Goal: Transaction & Acquisition: Purchase product/service

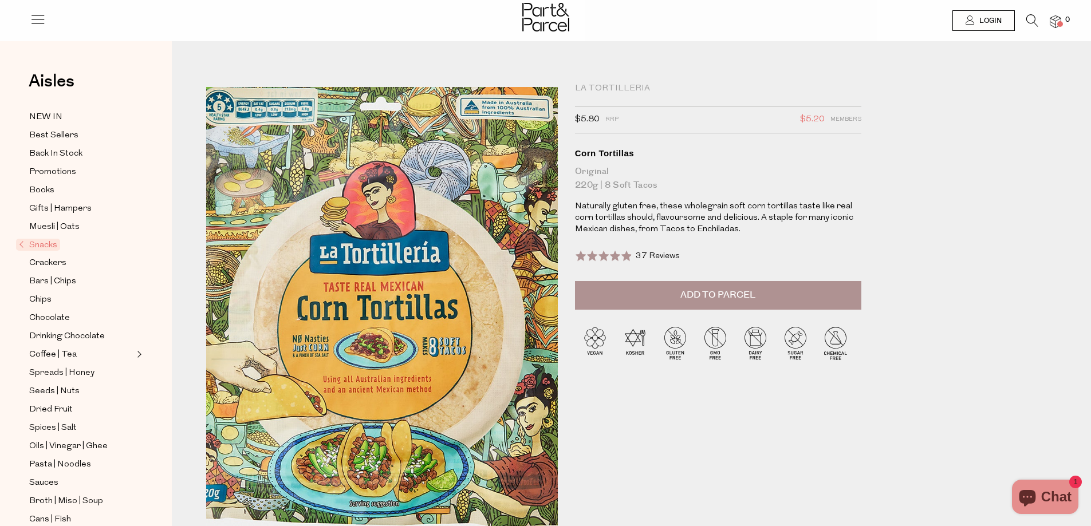
click at [386, 312] on img at bounding box center [379, 318] width 563 height 664
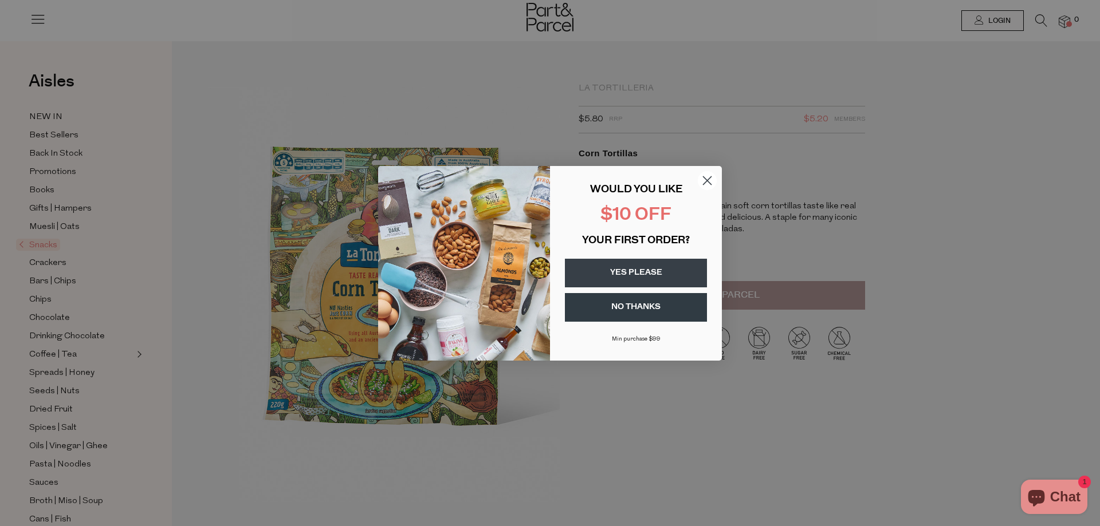
click at [706, 175] on circle "Close dialog" at bounding box center [707, 180] width 19 height 19
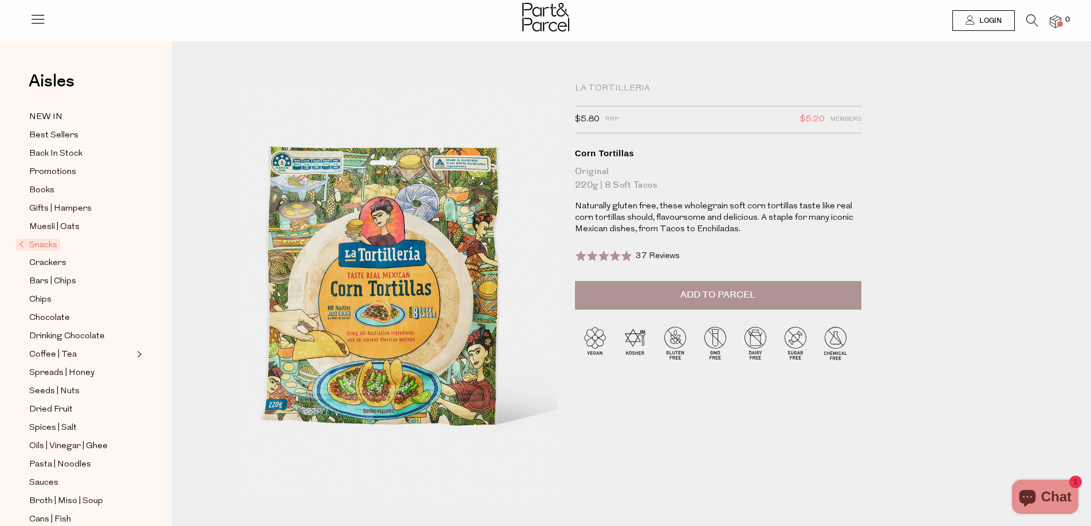
click at [699, 298] on span "Add to Parcel" at bounding box center [718, 295] width 75 height 13
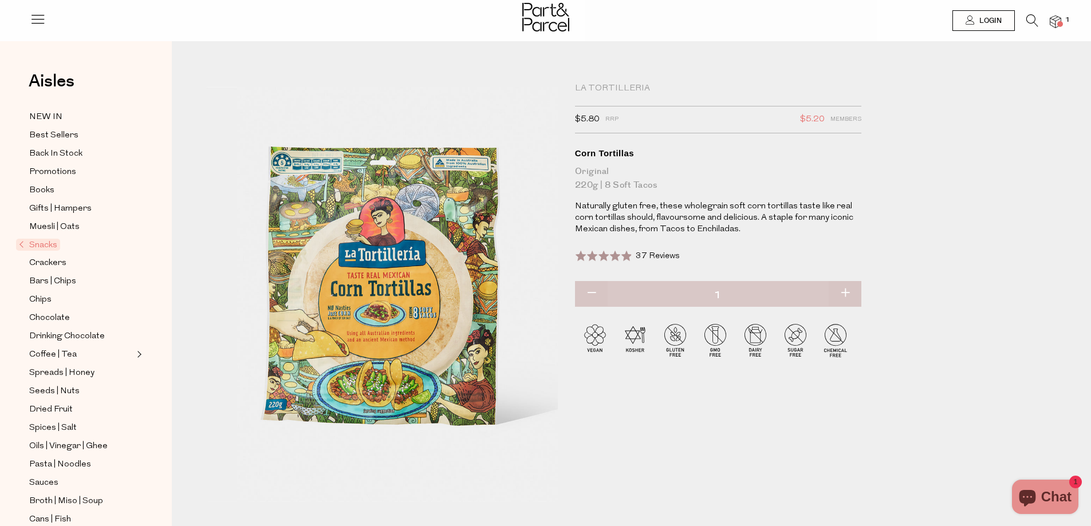
click at [846, 290] on button "button" at bounding box center [845, 293] width 33 height 25
type input "2"
click at [846, 295] on button "button" at bounding box center [845, 293] width 33 height 25
type input "3"
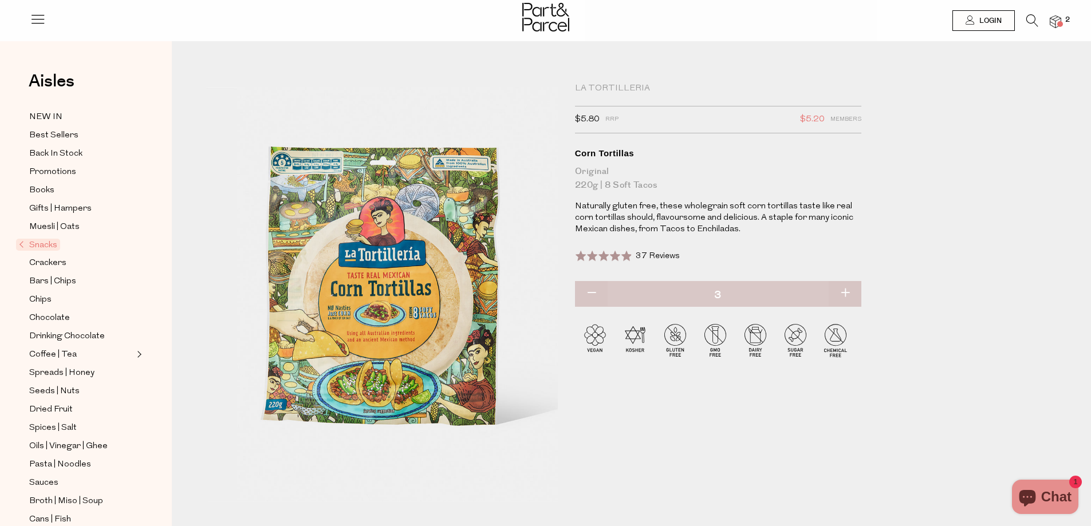
type input "3"
click at [945, 227] on div "La Tortilleria $5.80 RRP $5.20 Members Available: In Stock Corn Tortillas Origi…" at bounding box center [640, 311] width 885 height 470
click at [1032, 22] on icon at bounding box center [1033, 20] width 12 height 13
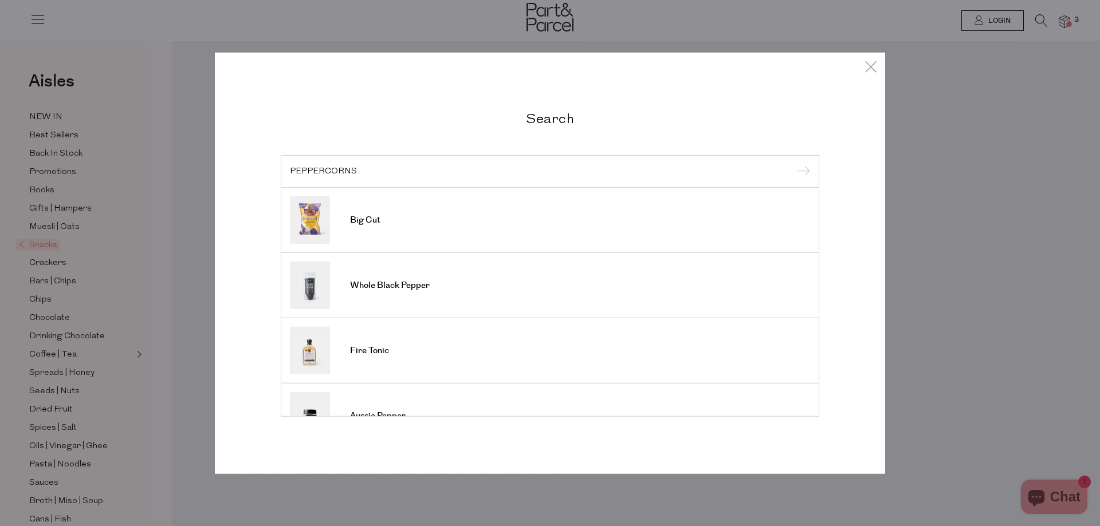
type input "PEPPERCORNS"
click at [793, 163] on input "submit" at bounding box center [801, 171] width 17 height 17
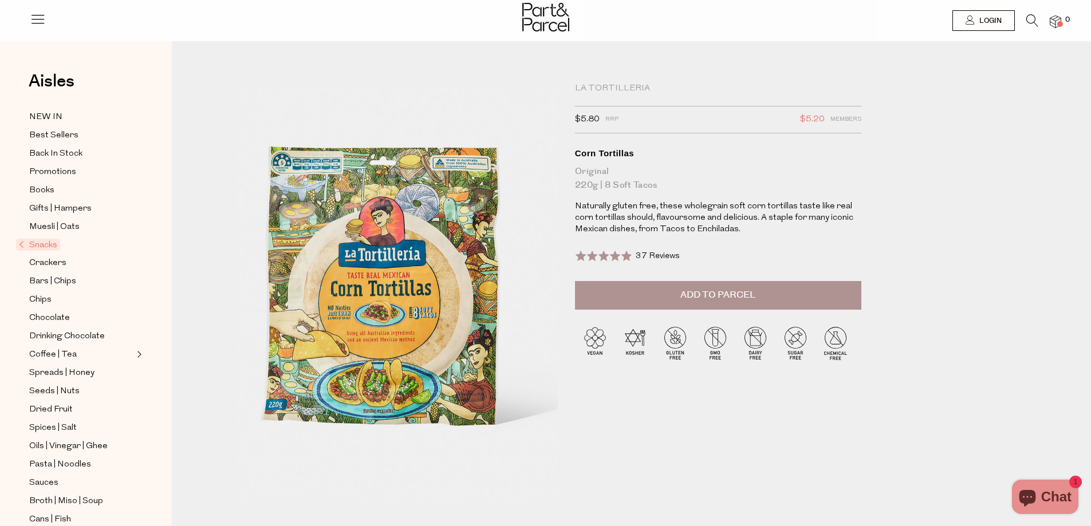
click at [1029, 15] on icon at bounding box center [1033, 20] width 12 height 13
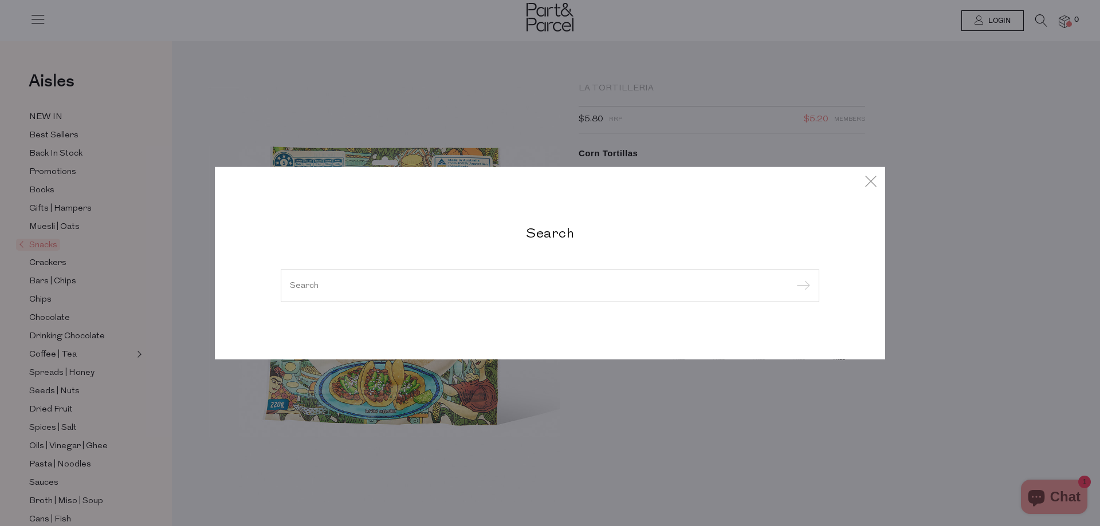
click at [392, 281] on input "search" at bounding box center [550, 285] width 520 height 9
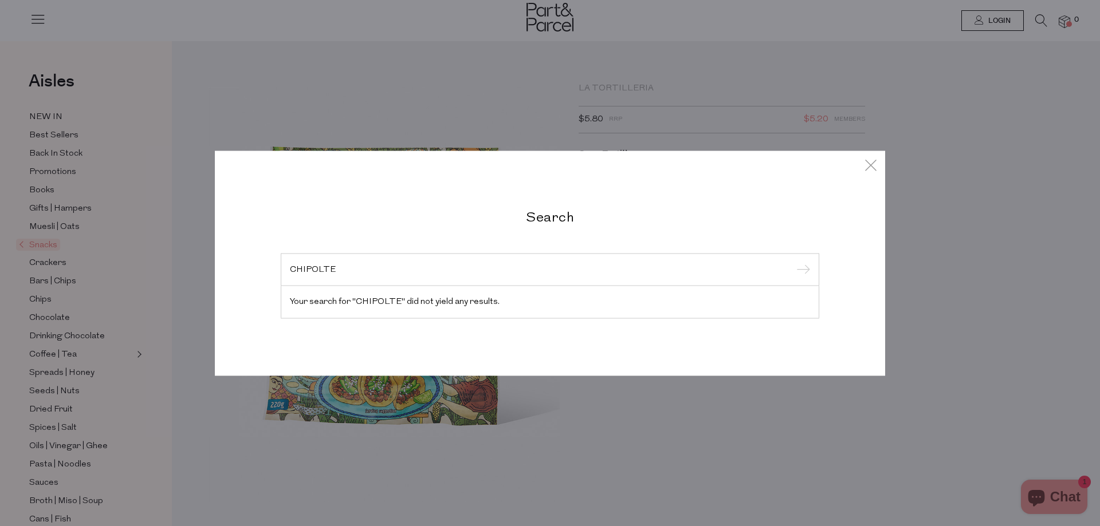
type input "CHIPOLTE"
click at [793, 262] on input "submit" at bounding box center [801, 270] width 17 height 17
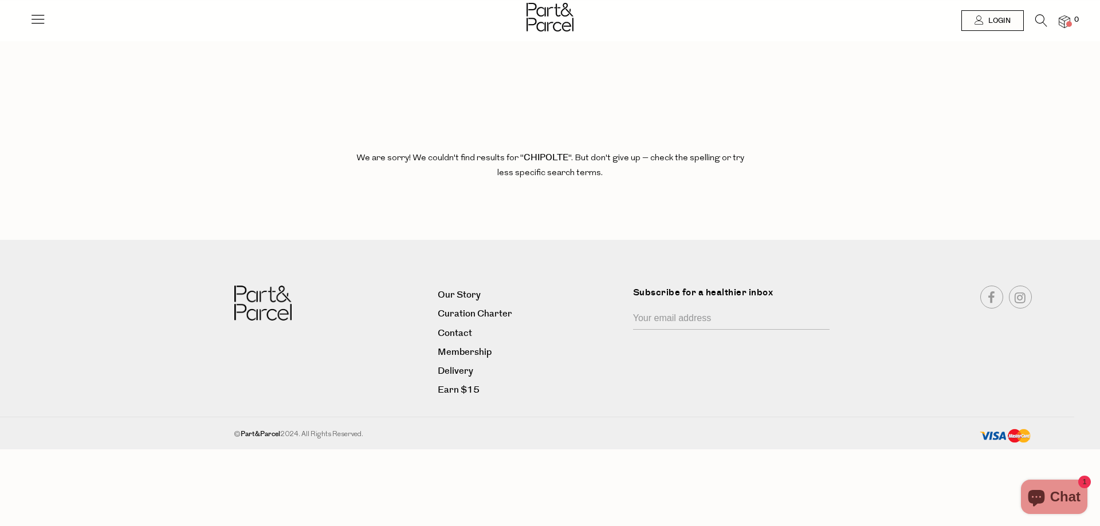
click at [1045, 18] on icon at bounding box center [1041, 20] width 12 height 13
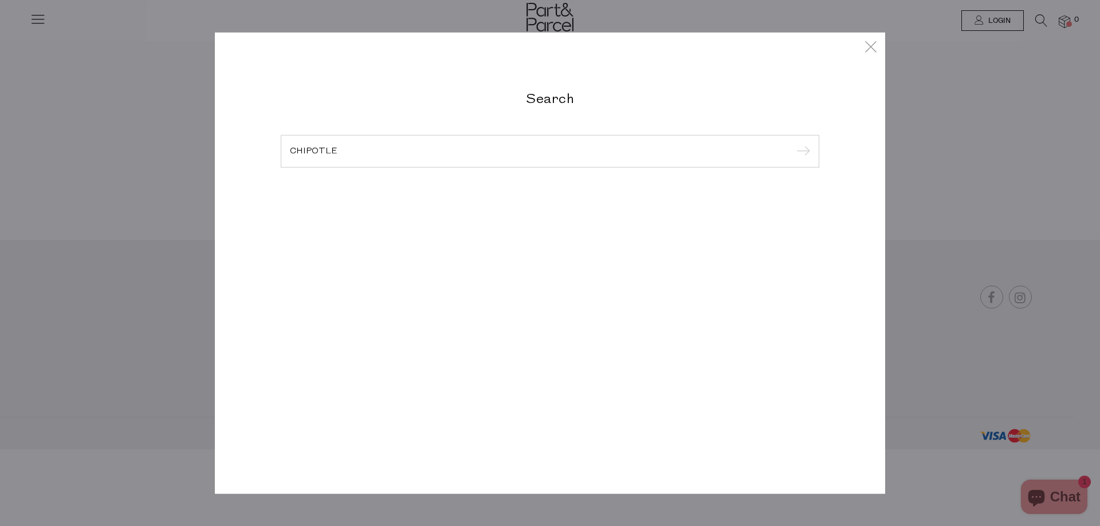
type input "CHIPOTLE"
click at [793, 143] on input "submit" at bounding box center [801, 151] width 17 height 17
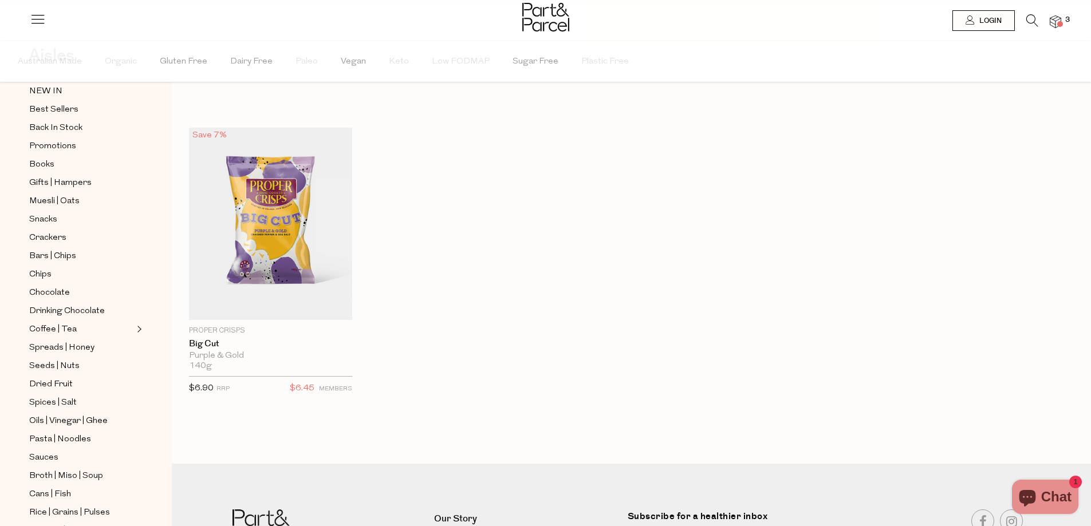
scroll to position [172, 0]
click at [58, 288] on span "Spices | Salt" at bounding box center [53, 295] width 48 height 14
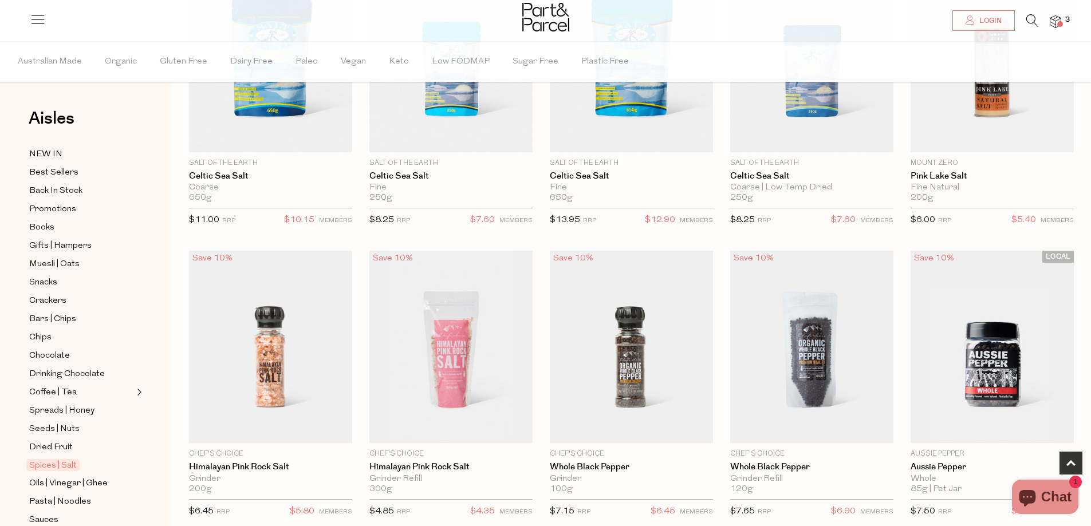
scroll to position [516, 0]
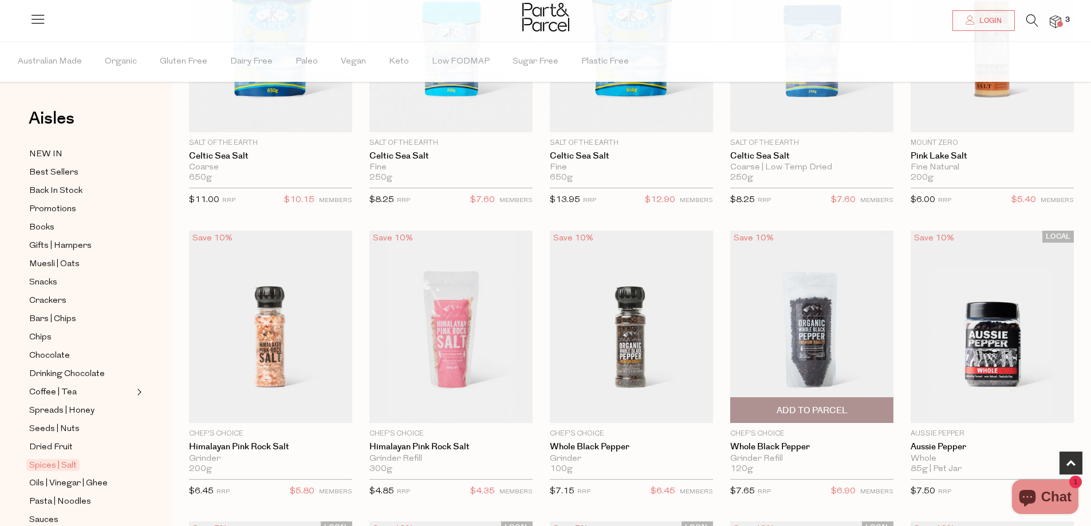
click at [803, 407] on span "Add To Parcel" at bounding box center [812, 411] width 71 height 12
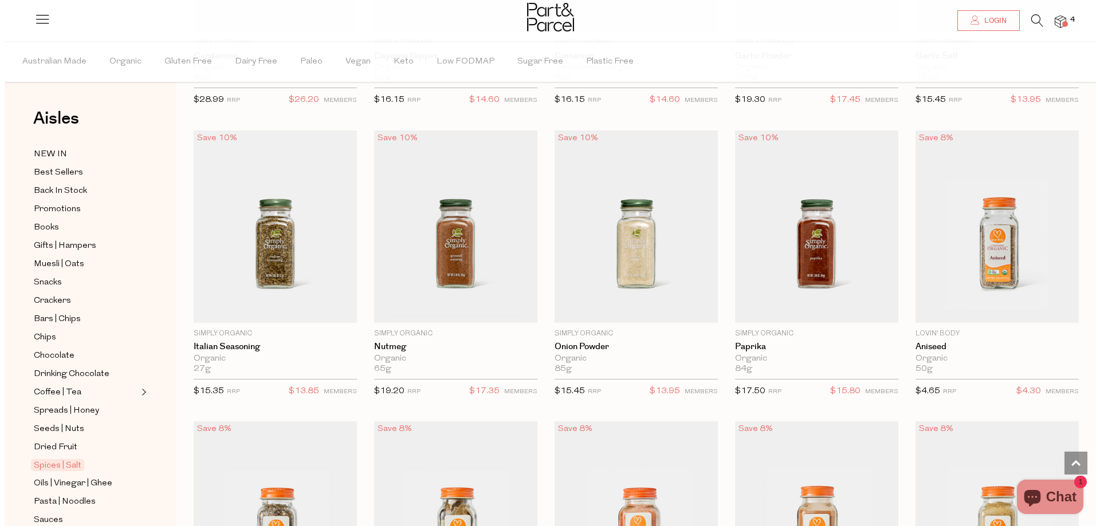
scroll to position [1498, 0]
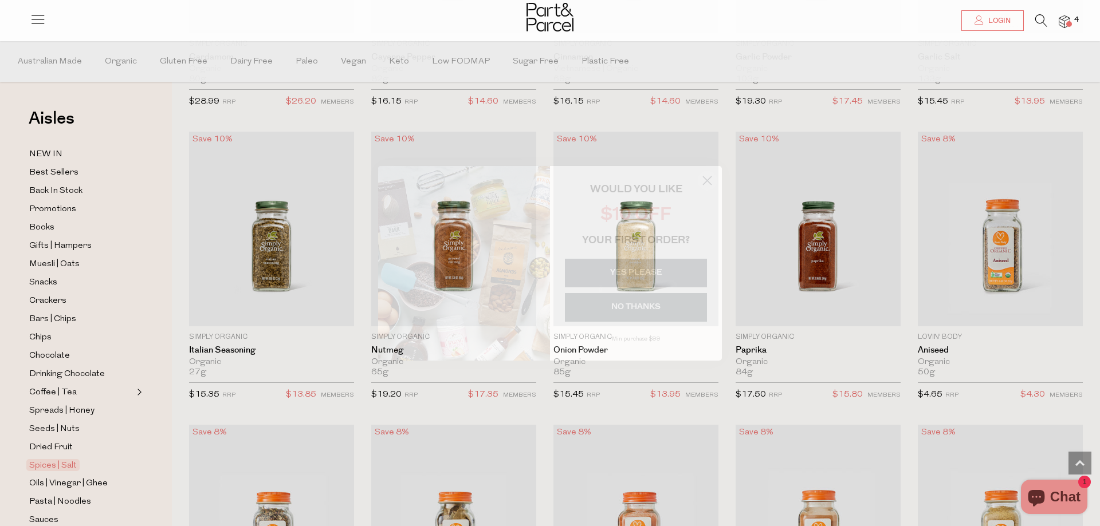
click at [708, 184] on circle "Close dialog" at bounding box center [707, 180] width 19 height 19
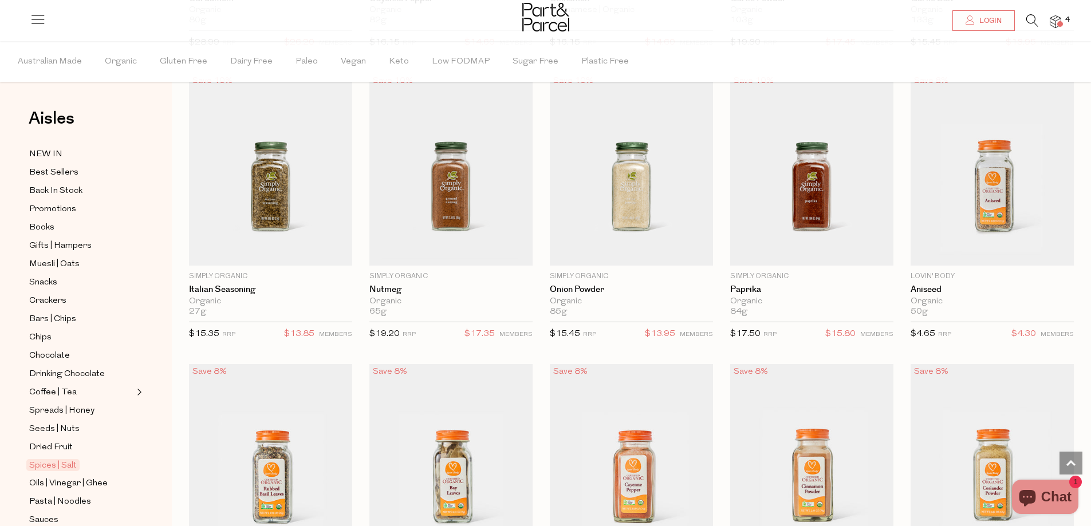
scroll to position [1661, 0]
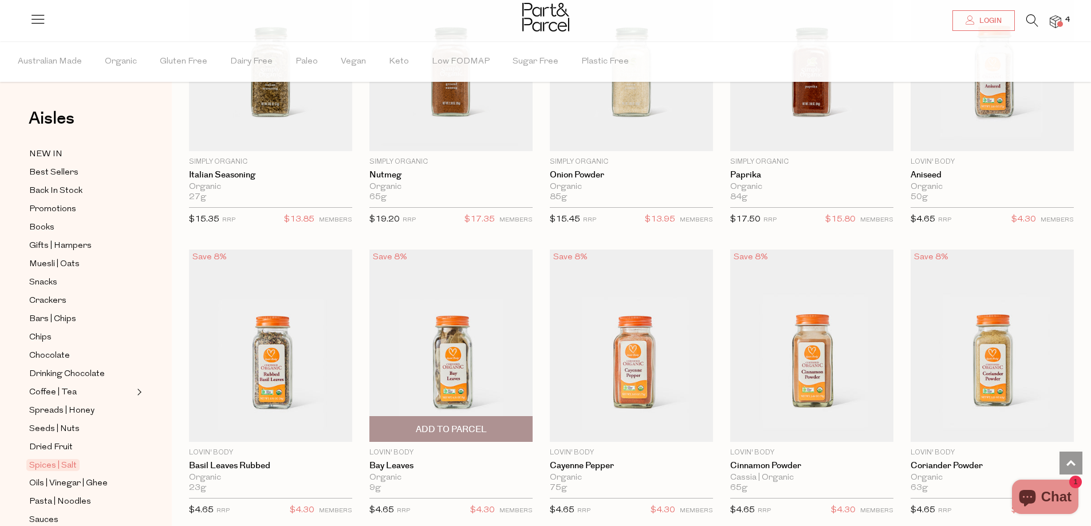
click at [453, 430] on span "Add To Parcel" at bounding box center [451, 430] width 71 height 12
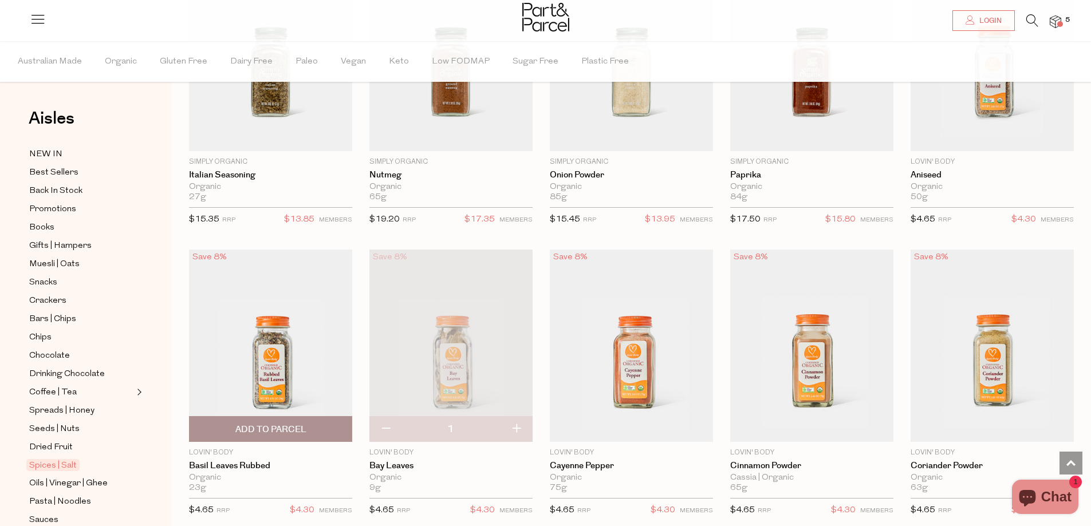
click at [262, 417] on span "Add To Parcel" at bounding box center [270, 429] width 156 height 25
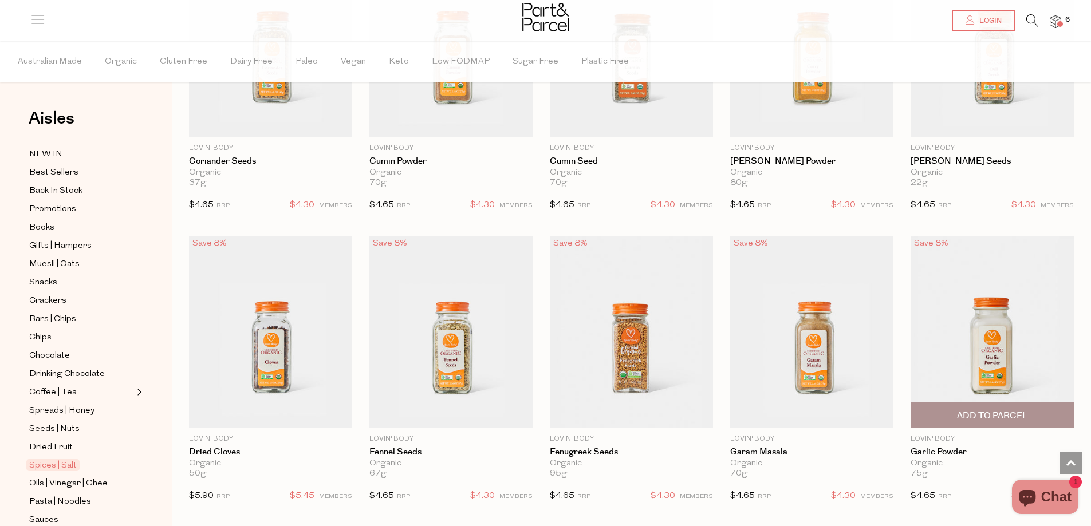
scroll to position [2291, 0]
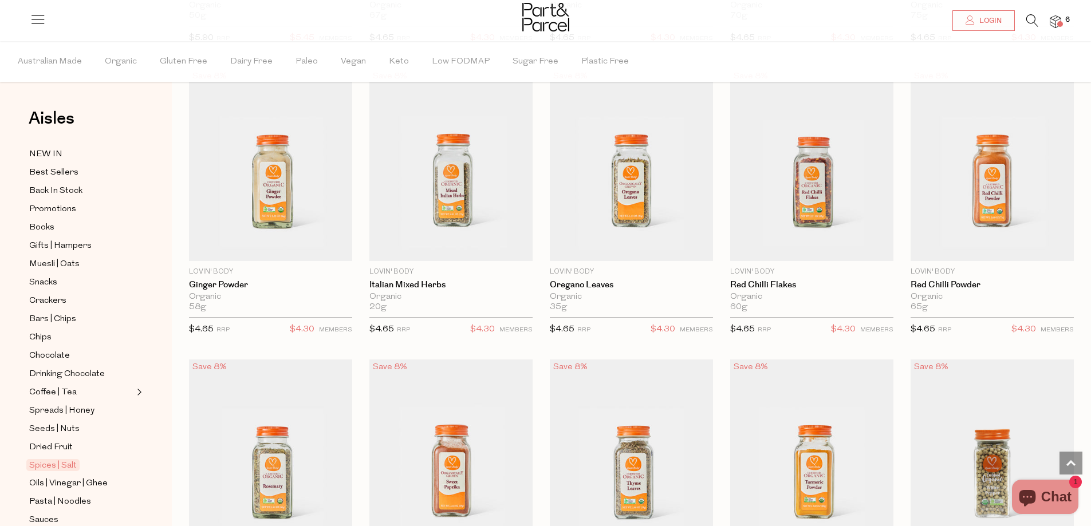
scroll to position [2578, 0]
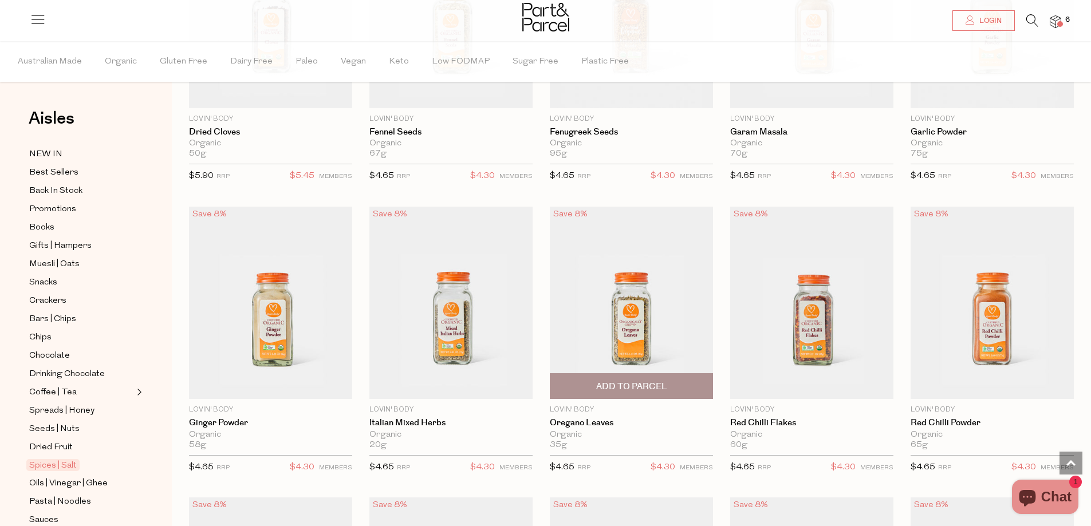
click at [626, 390] on span "Add To Parcel" at bounding box center [631, 386] width 156 height 25
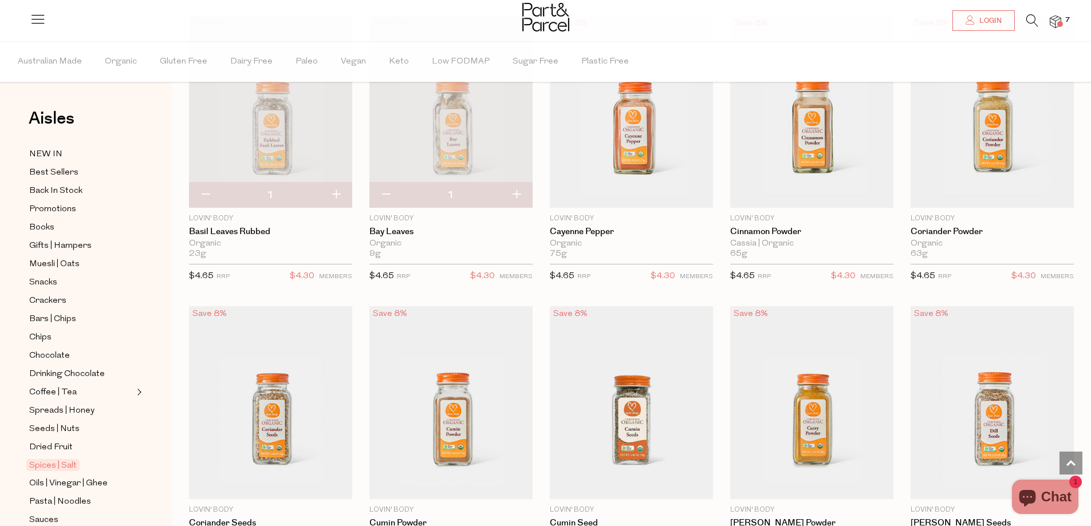
scroll to position [1890, 0]
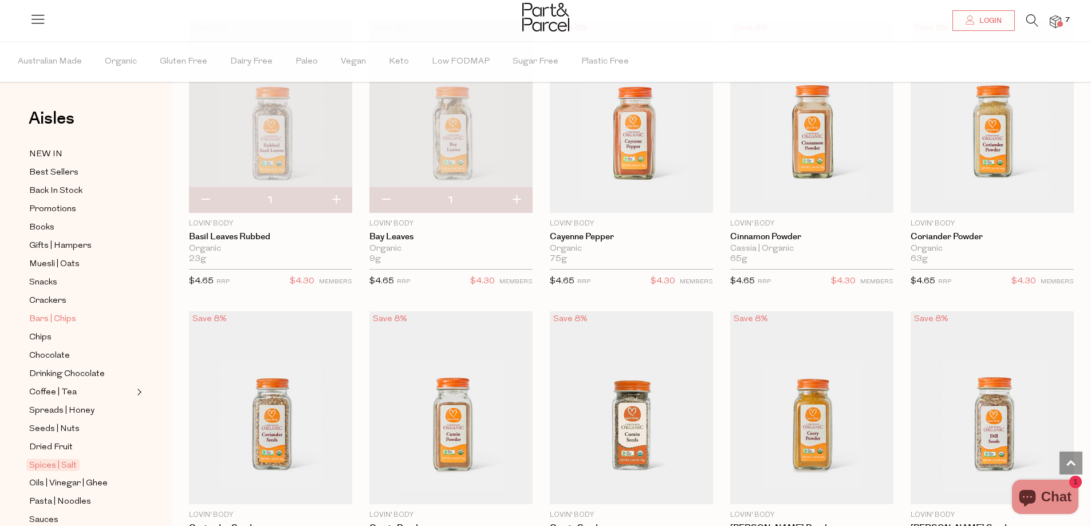
click at [45, 313] on span "Bars | Chips" at bounding box center [52, 320] width 47 height 14
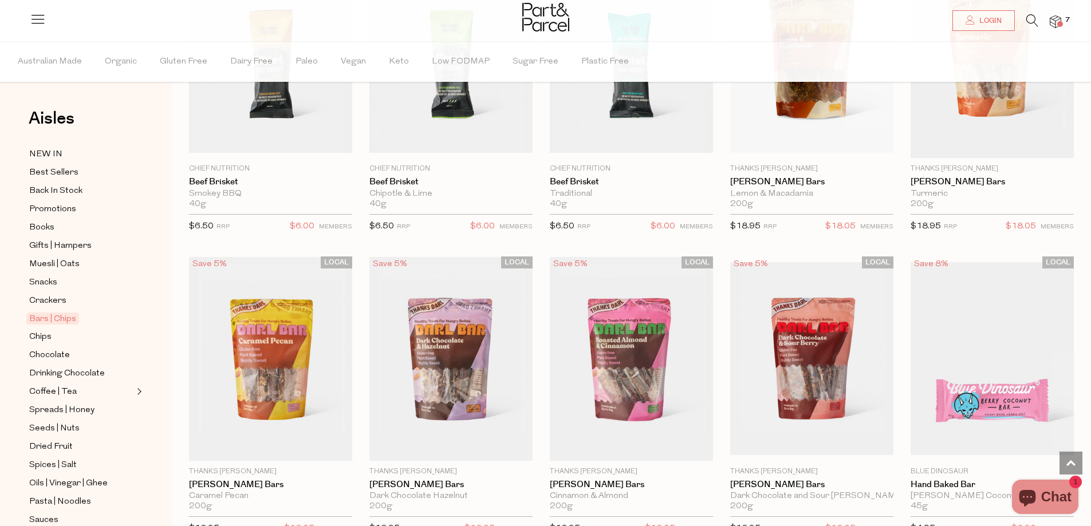
scroll to position [1496, 0]
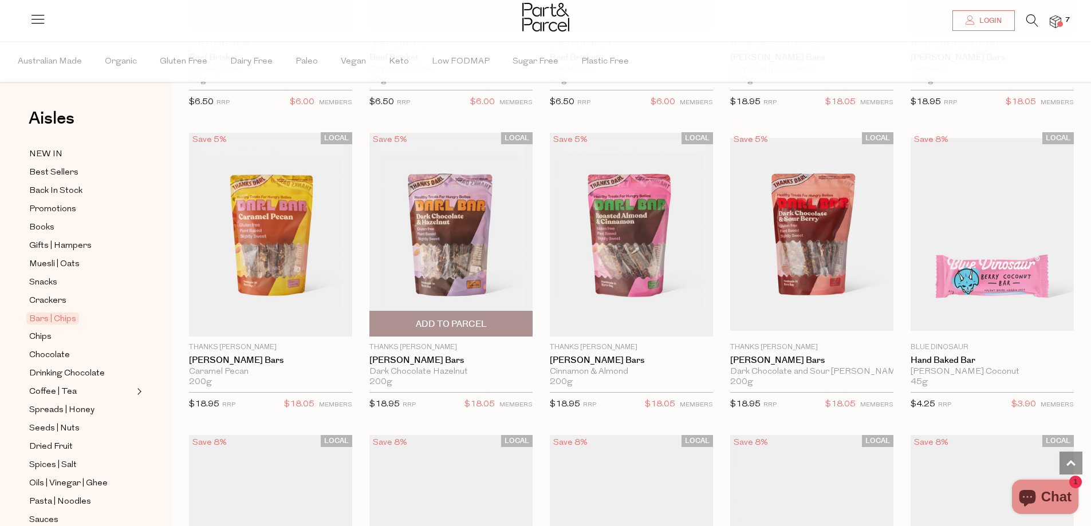
click at [414, 325] on span "Add To Parcel" at bounding box center [451, 324] width 156 height 25
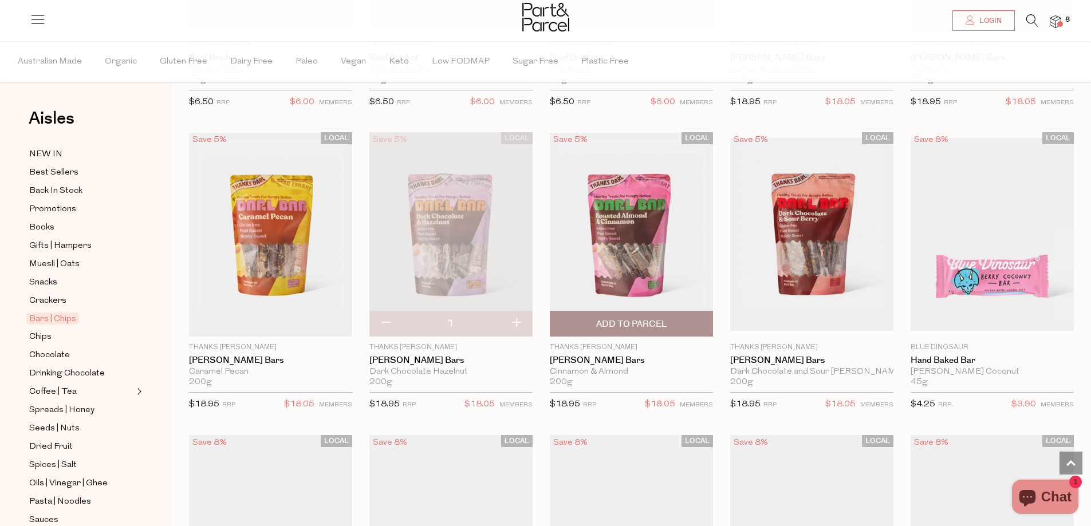
click at [632, 257] on img at bounding box center [631, 235] width 163 height 204
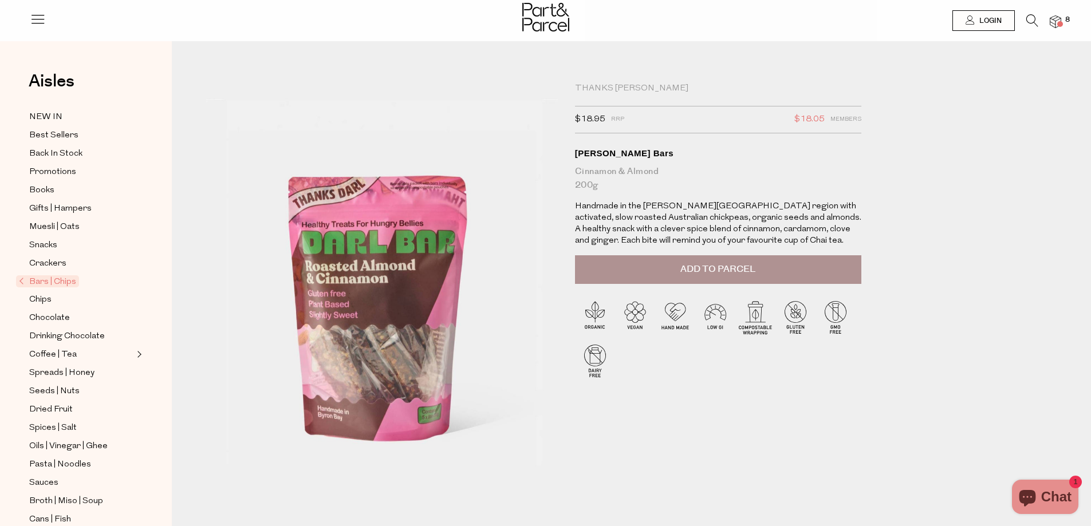
click at [769, 274] on button "Add to Parcel" at bounding box center [718, 269] width 286 height 29
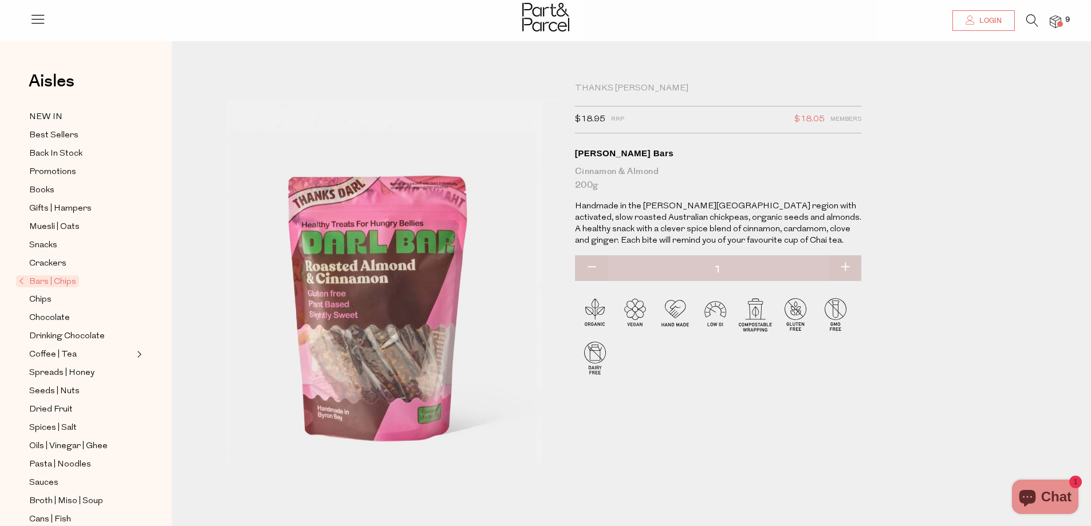
click at [996, 17] on span "Login" at bounding box center [989, 21] width 25 height 10
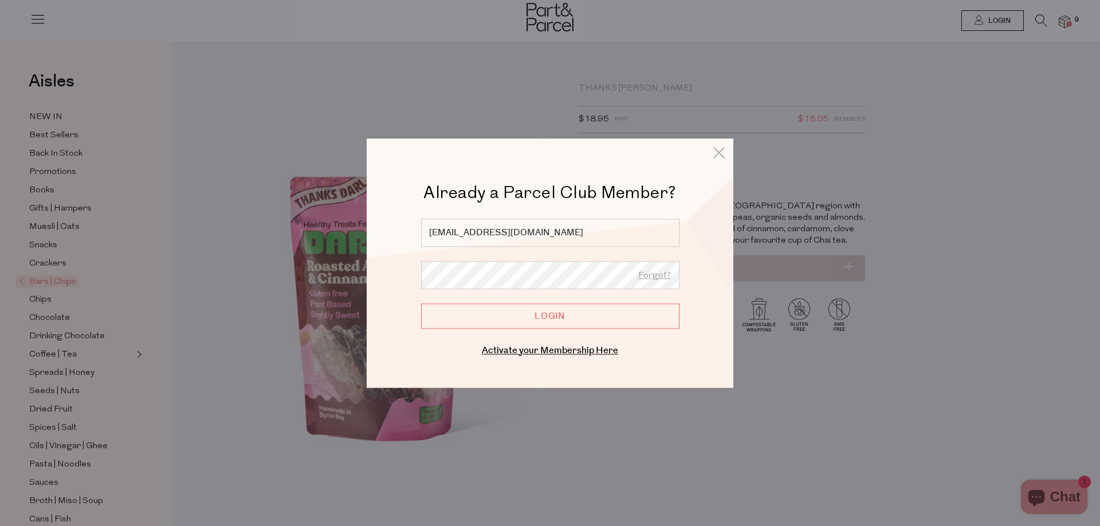
click at [528, 322] on input "Login" at bounding box center [550, 316] width 258 height 25
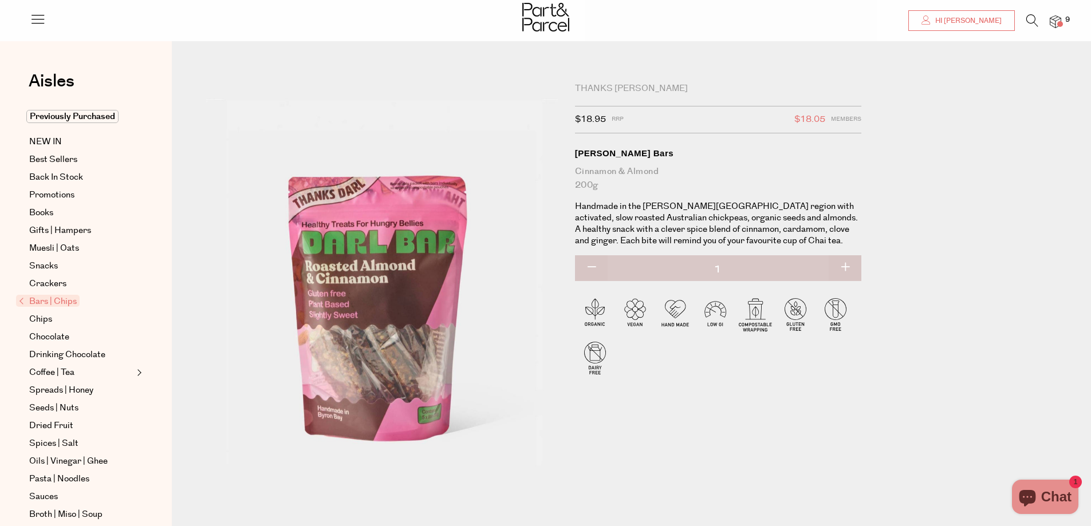
click at [996, 19] on span "Hi [PERSON_NAME]" at bounding box center [967, 21] width 69 height 10
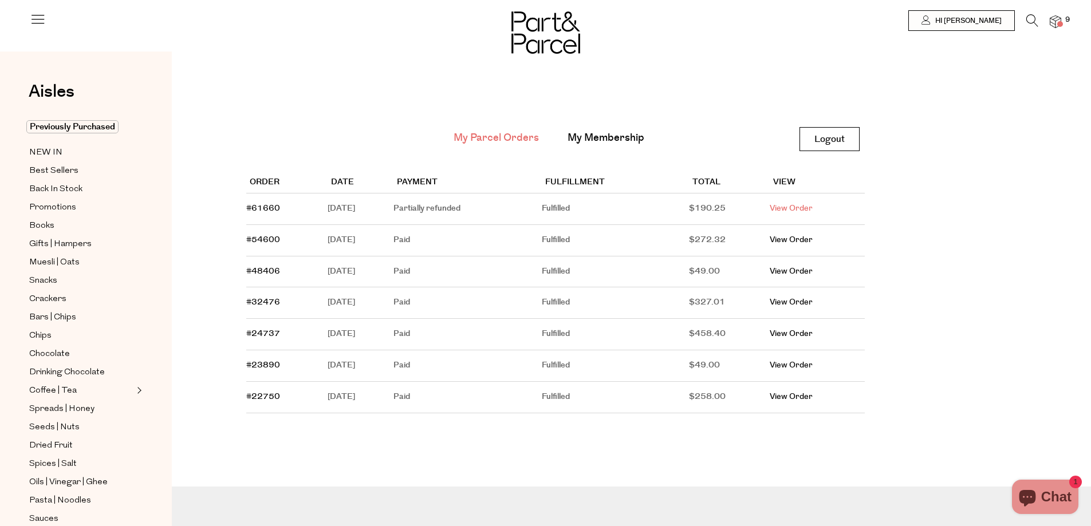
click at [812, 210] on link "View Order" at bounding box center [791, 208] width 43 height 11
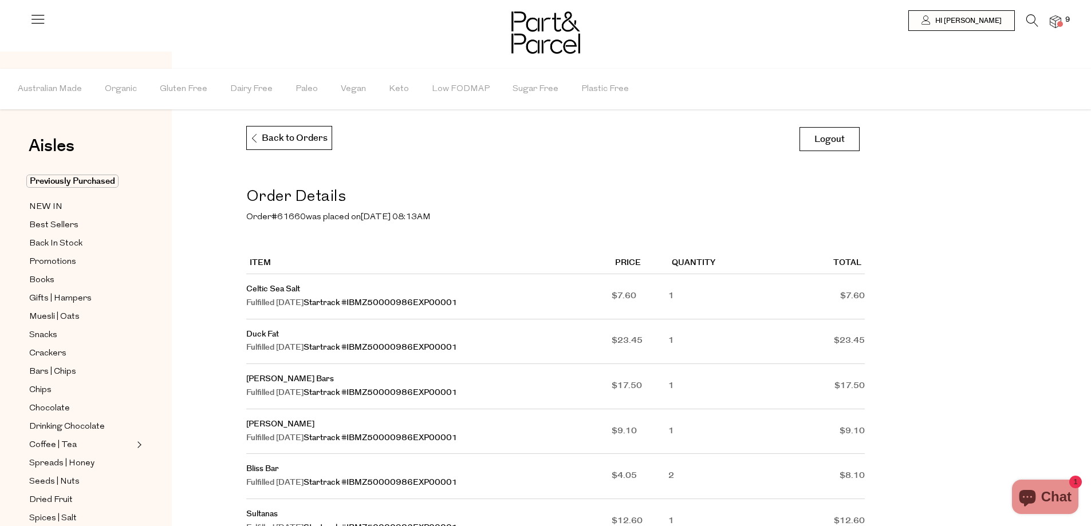
click at [1038, 21] on icon at bounding box center [1033, 20] width 12 height 13
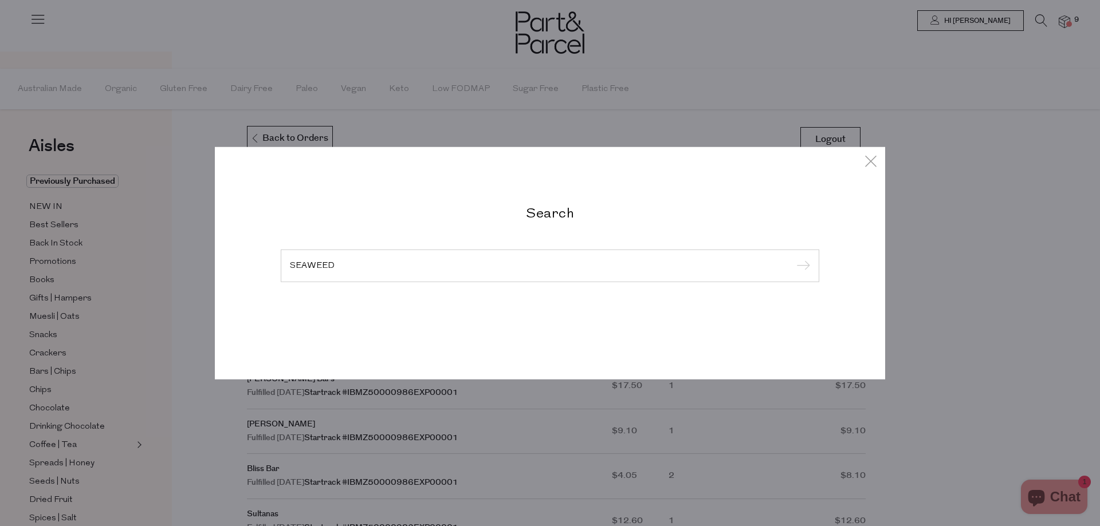
type input "SEAWEED"
click at [793, 258] on input "submit" at bounding box center [801, 266] width 17 height 17
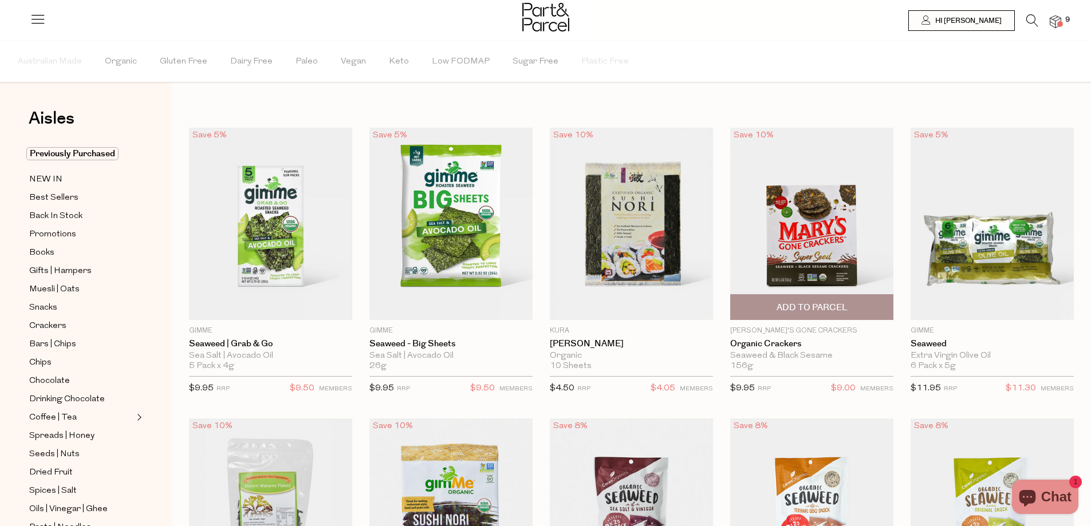
click at [808, 305] on span "Add To Parcel" at bounding box center [812, 308] width 71 height 12
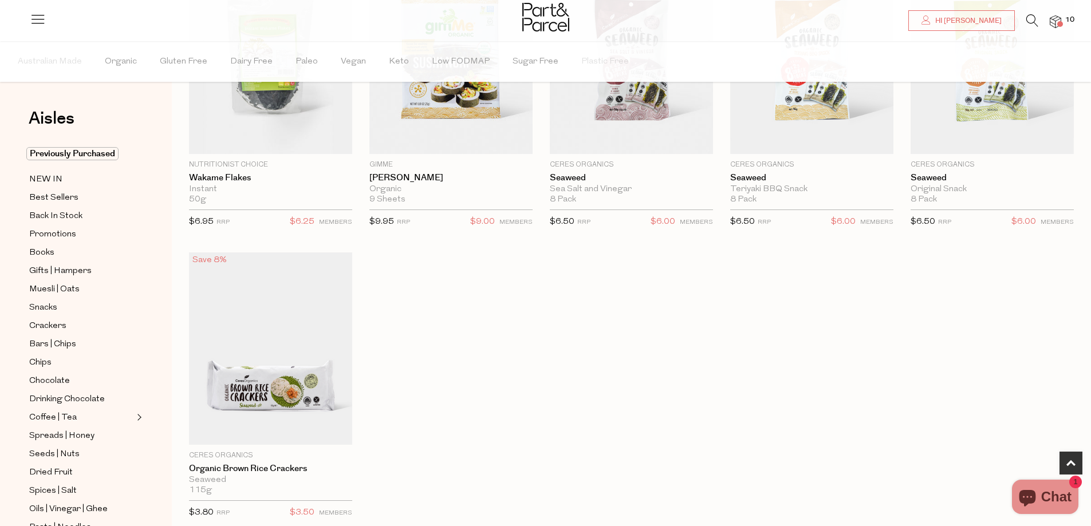
scroll to position [458, 0]
click at [48, 357] on span "Chips" at bounding box center [40, 363] width 22 height 14
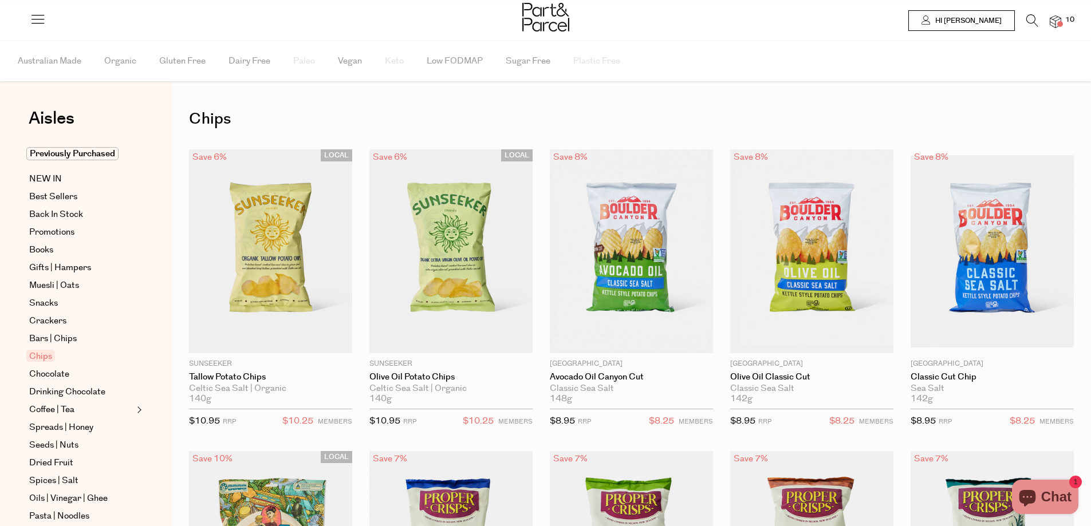
type input "3"
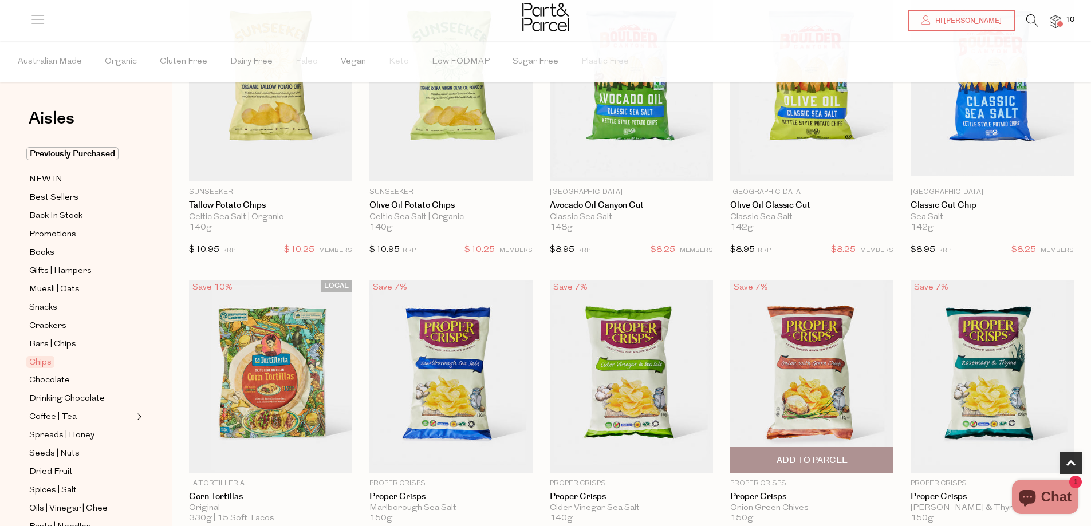
scroll to position [229, 0]
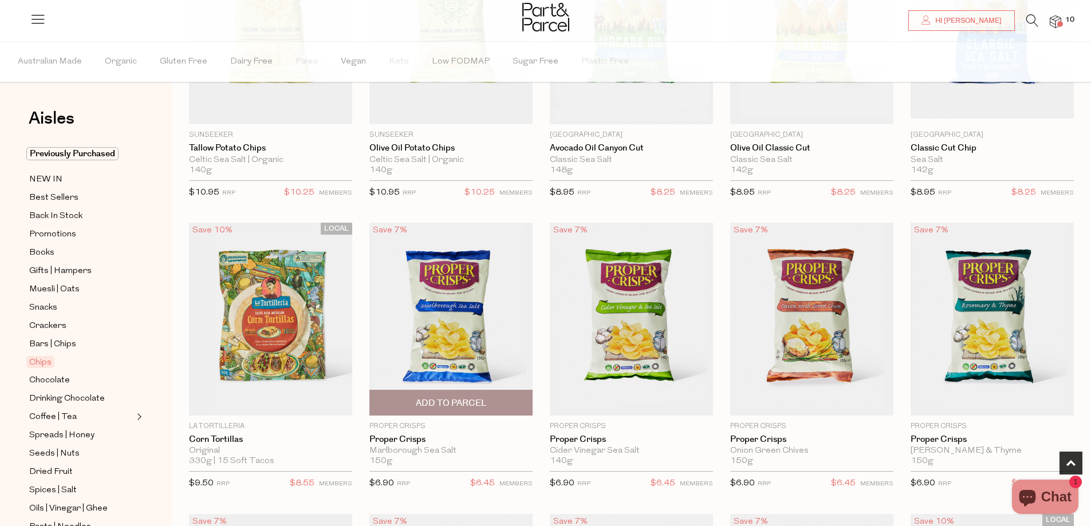
click at [461, 331] on img at bounding box center [450, 319] width 163 height 192
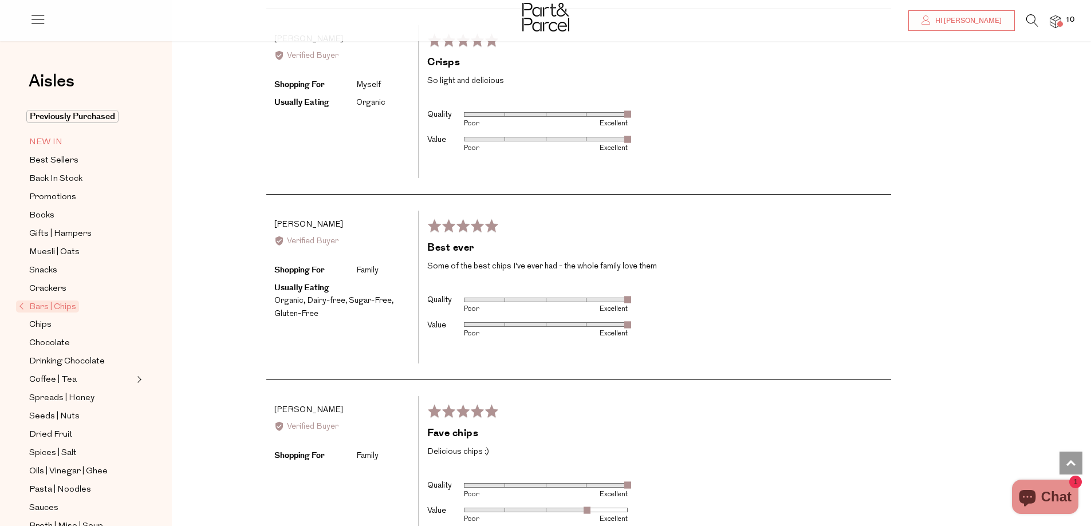
click at [57, 143] on span "NEW IN" at bounding box center [45, 143] width 33 height 14
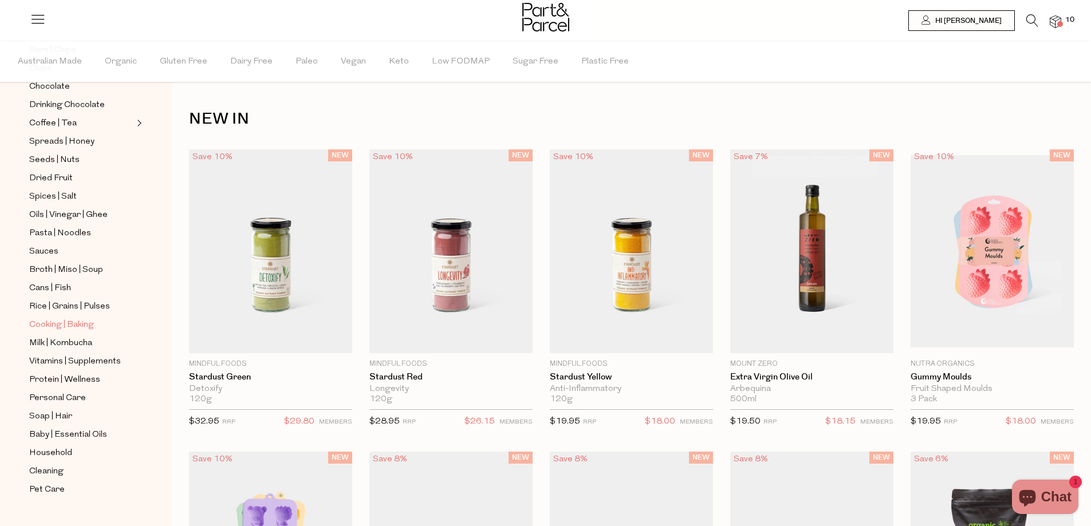
scroll to position [296, 0]
click at [45, 408] on span "Soap | Hair" at bounding box center [50, 415] width 43 height 14
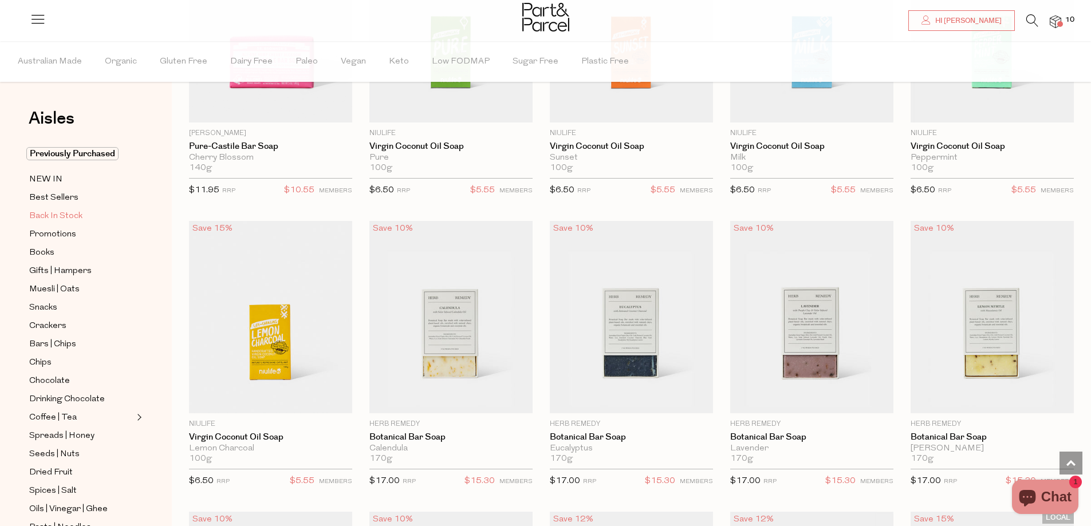
click at [61, 211] on span "Back In Stock" at bounding box center [55, 217] width 53 height 14
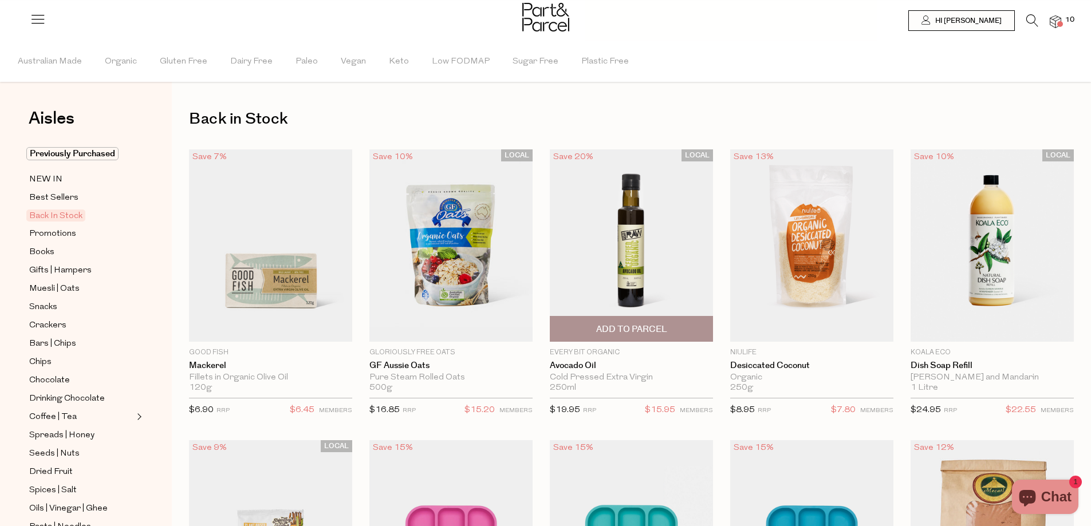
click at [665, 327] on span "Add To Parcel" at bounding box center [631, 330] width 71 height 12
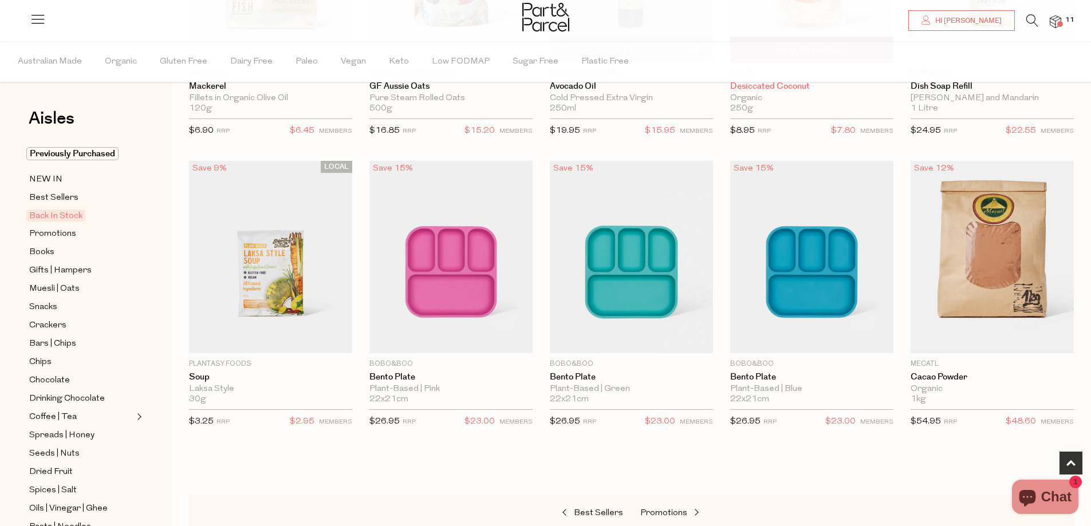
scroll to position [286, 0]
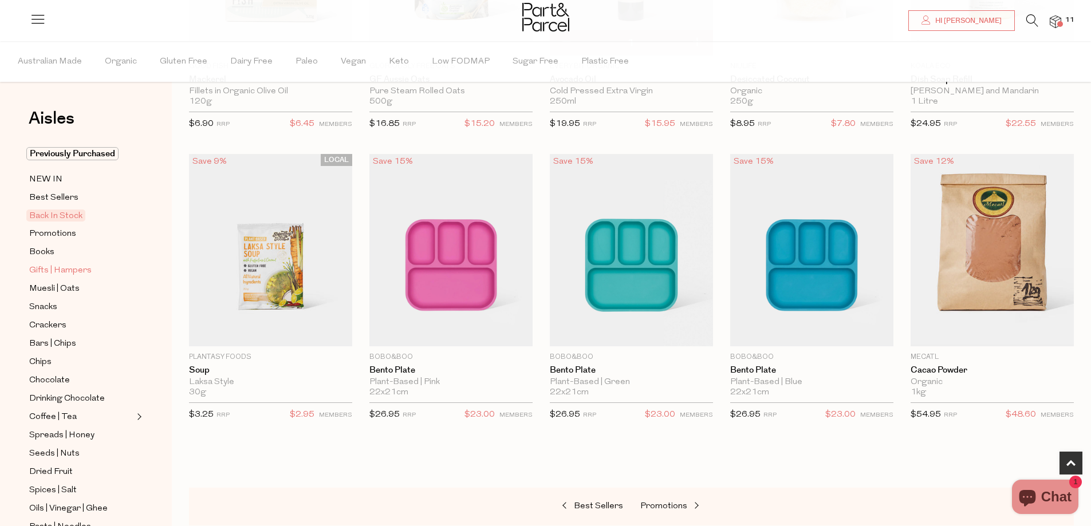
click at [50, 267] on span "Gifts | Hampers" at bounding box center [60, 271] width 62 height 14
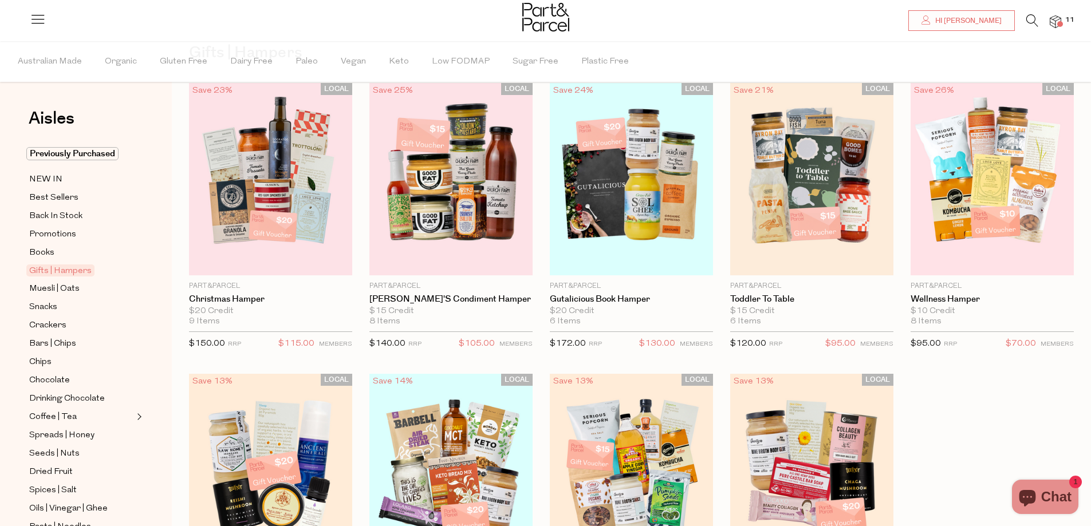
scroll to position [172, 0]
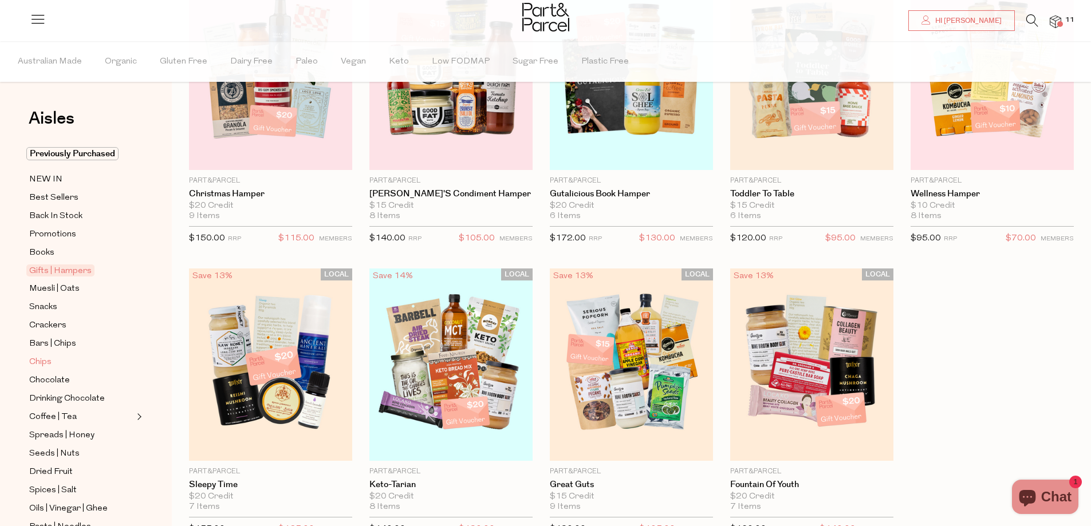
click at [41, 358] on span "Chips" at bounding box center [40, 363] width 22 height 14
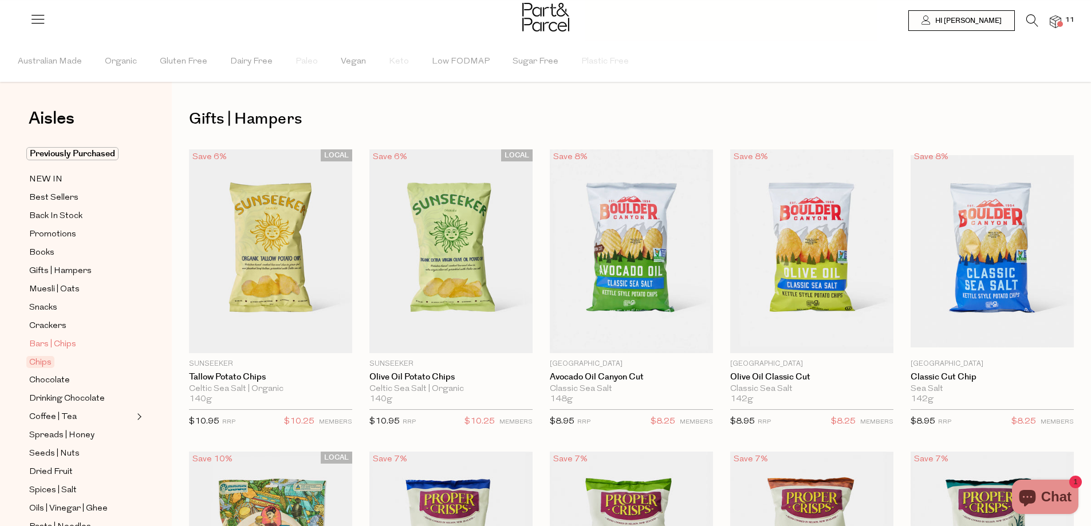
type input "3"
click at [62, 338] on span "Bars | Chips" at bounding box center [52, 345] width 47 height 14
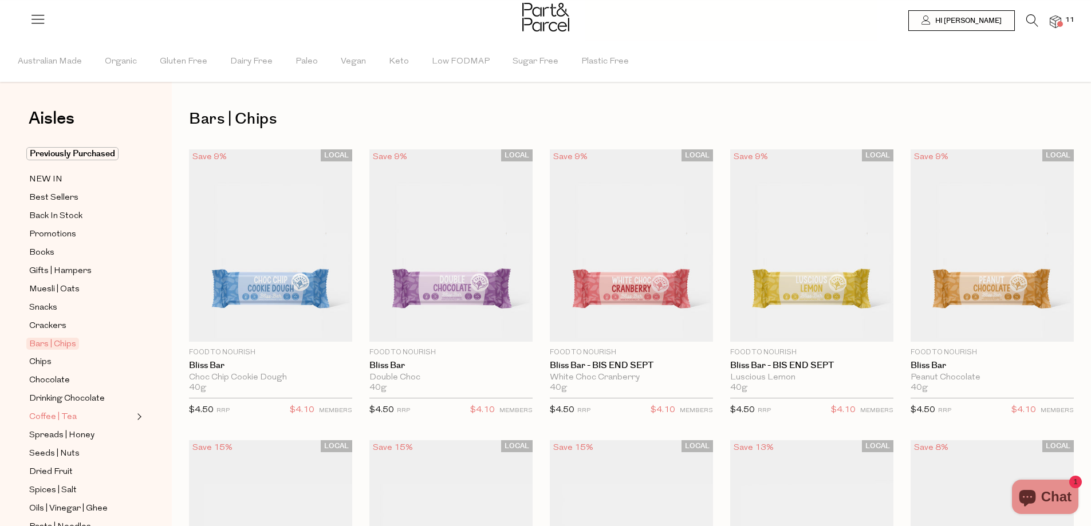
click at [58, 411] on span "Coffee | Tea" at bounding box center [53, 418] width 48 height 14
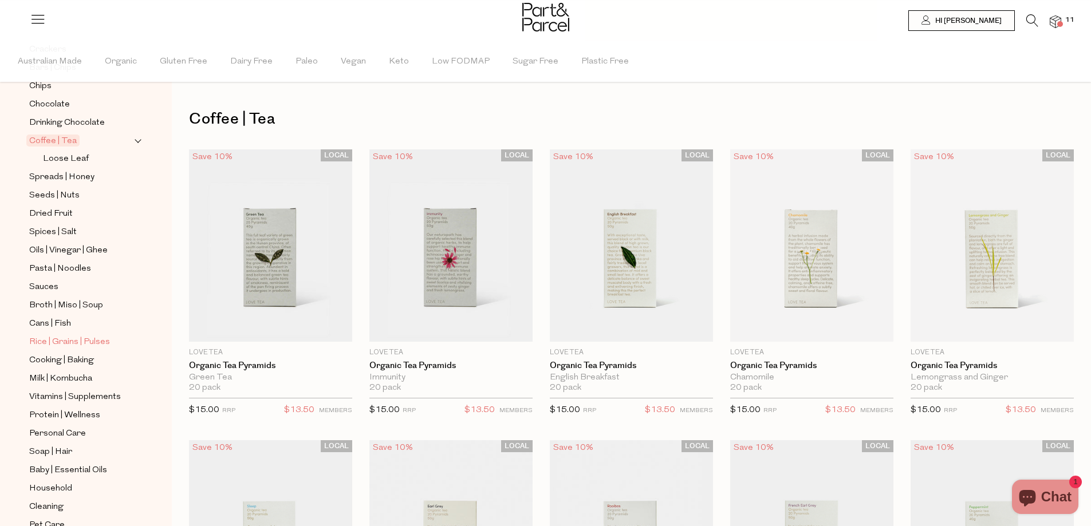
scroll to position [286, 0]
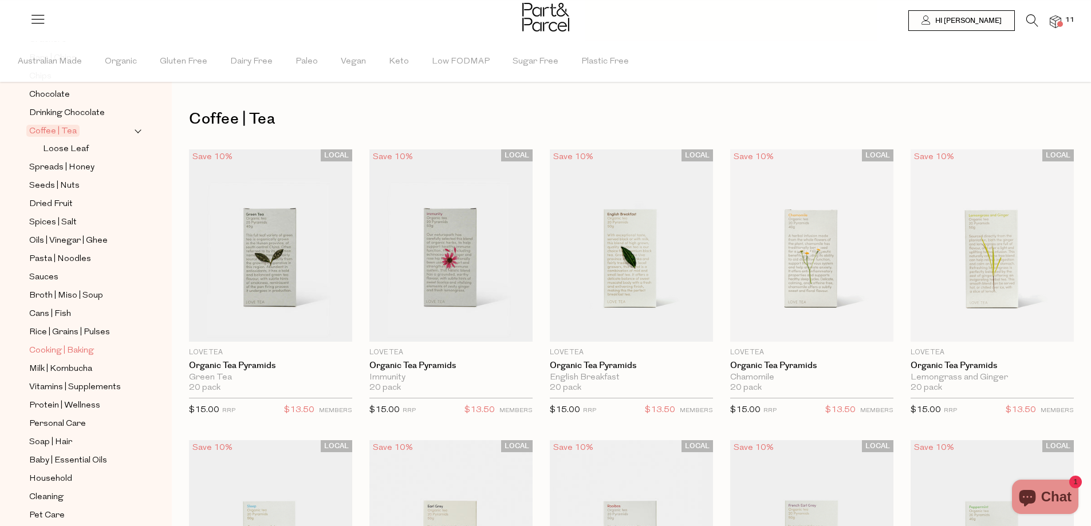
click at [68, 344] on span "Cooking | Baking" at bounding box center [61, 351] width 65 height 14
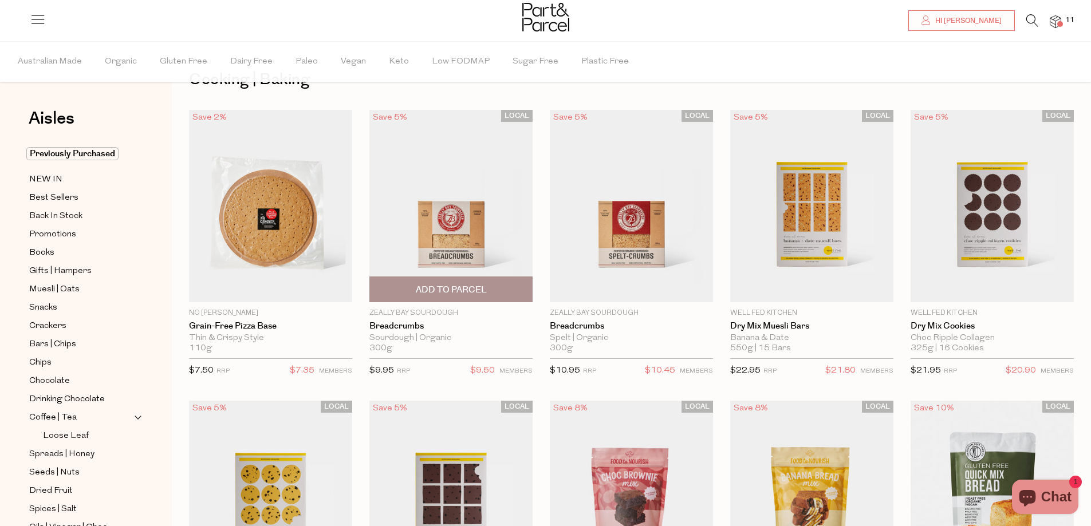
scroll to position [57, 0]
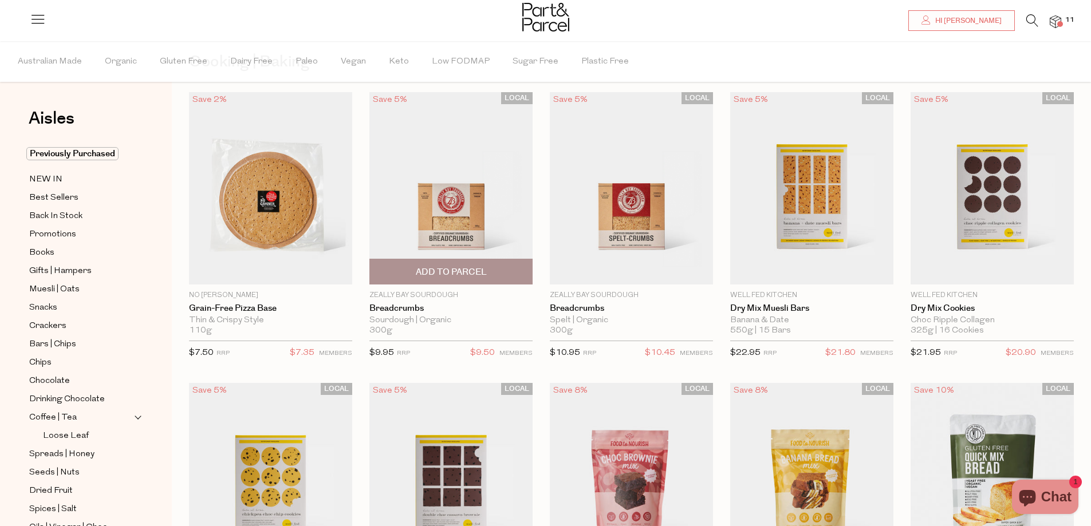
click at [457, 208] on img at bounding box center [450, 188] width 163 height 192
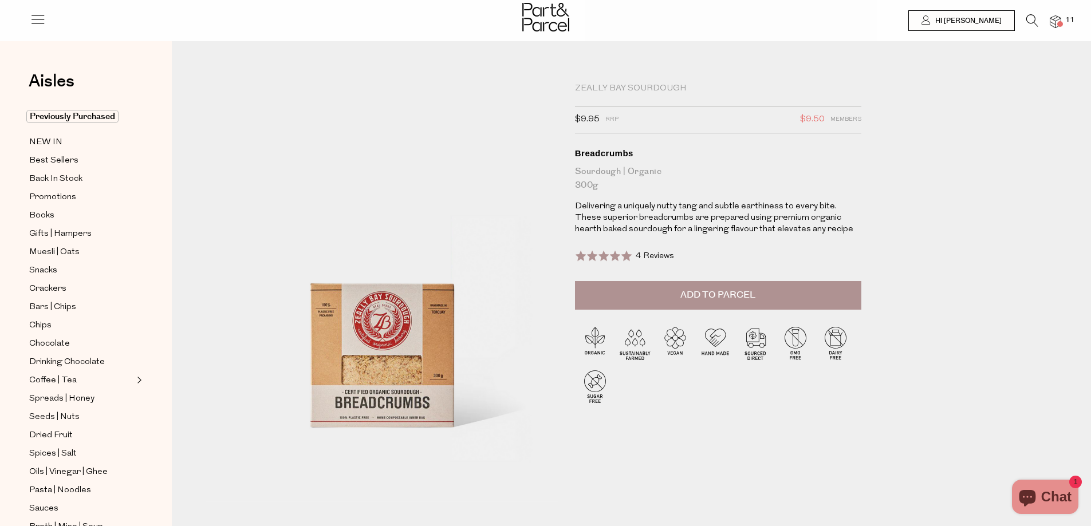
click at [722, 293] on span "Add to Parcel" at bounding box center [718, 295] width 75 height 13
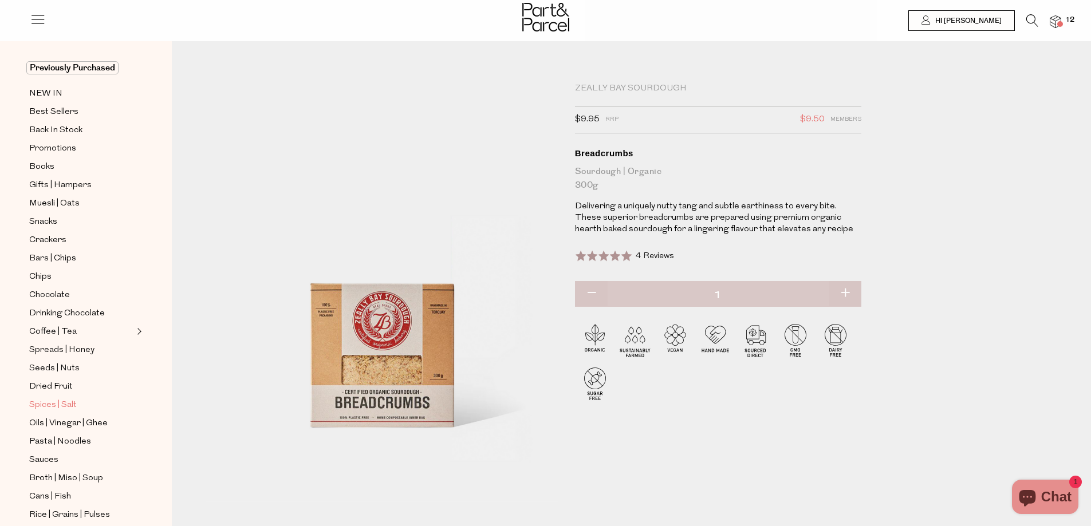
scroll to position [172, 0]
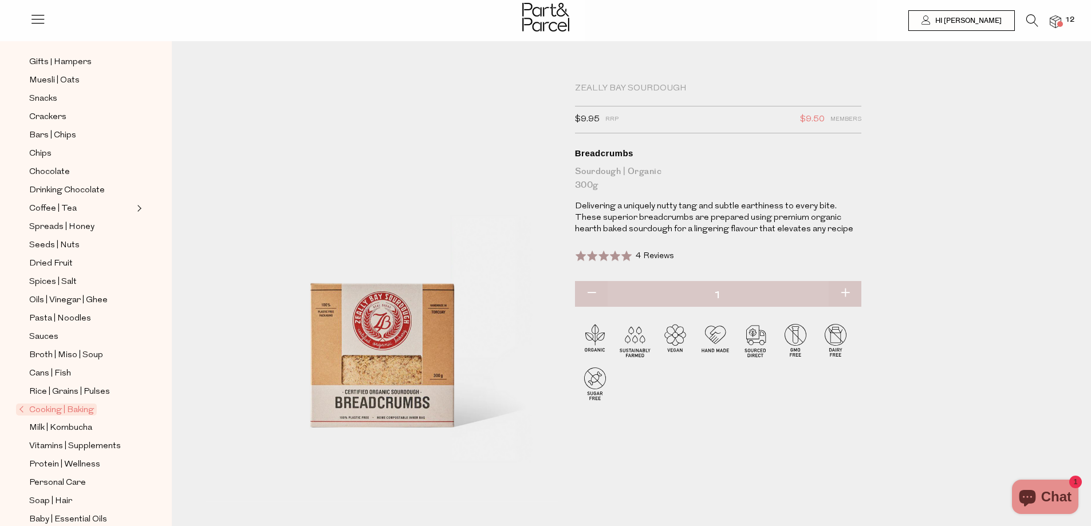
click at [60, 404] on span "Cooking | Baking" at bounding box center [56, 410] width 81 height 12
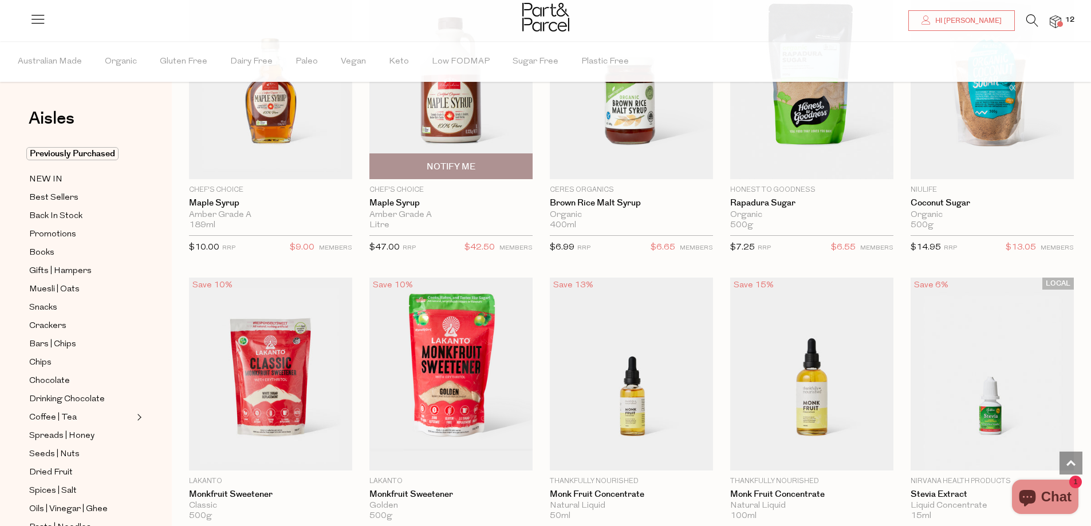
scroll to position [2234, 0]
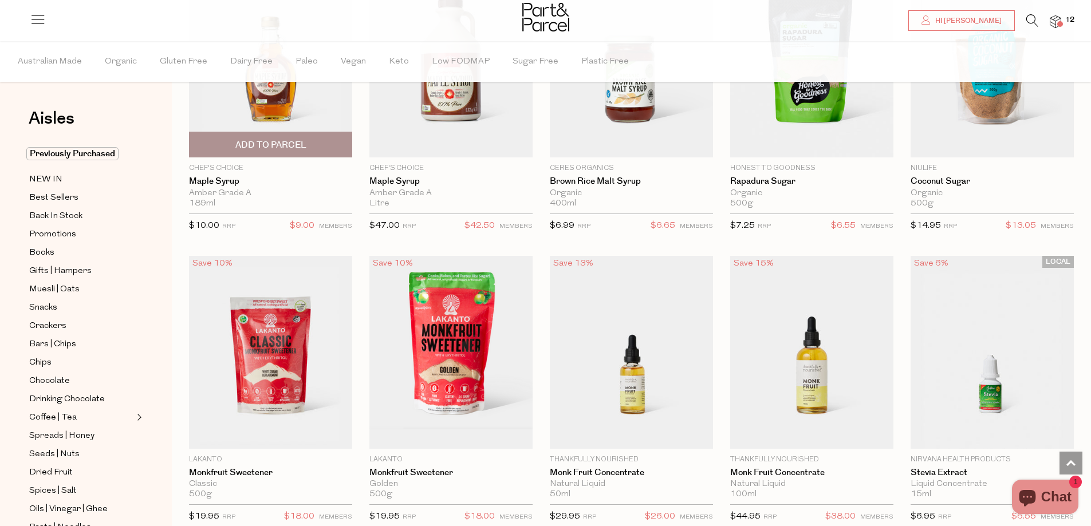
click at [277, 141] on span "Add To Parcel" at bounding box center [270, 145] width 71 height 12
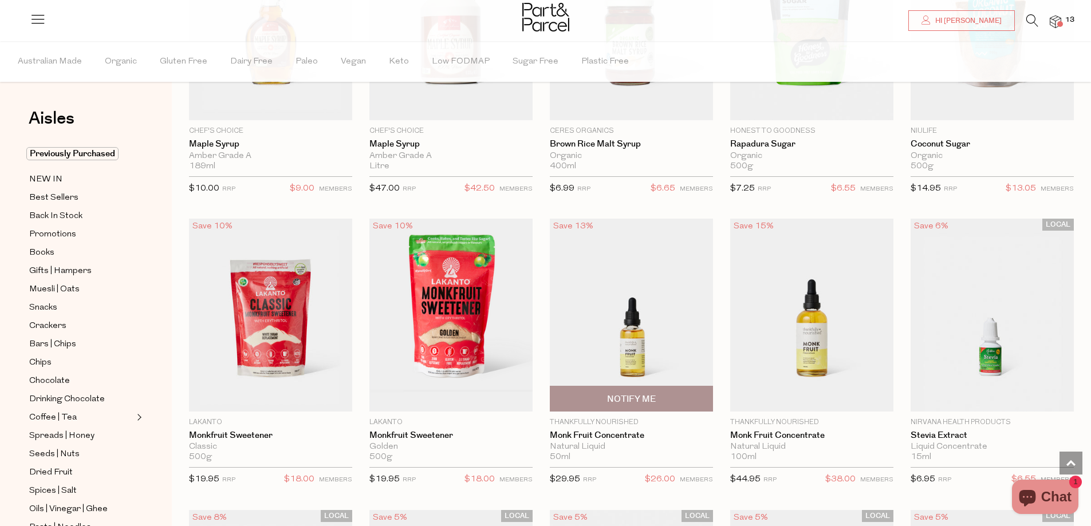
scroll to position [2291, 0]
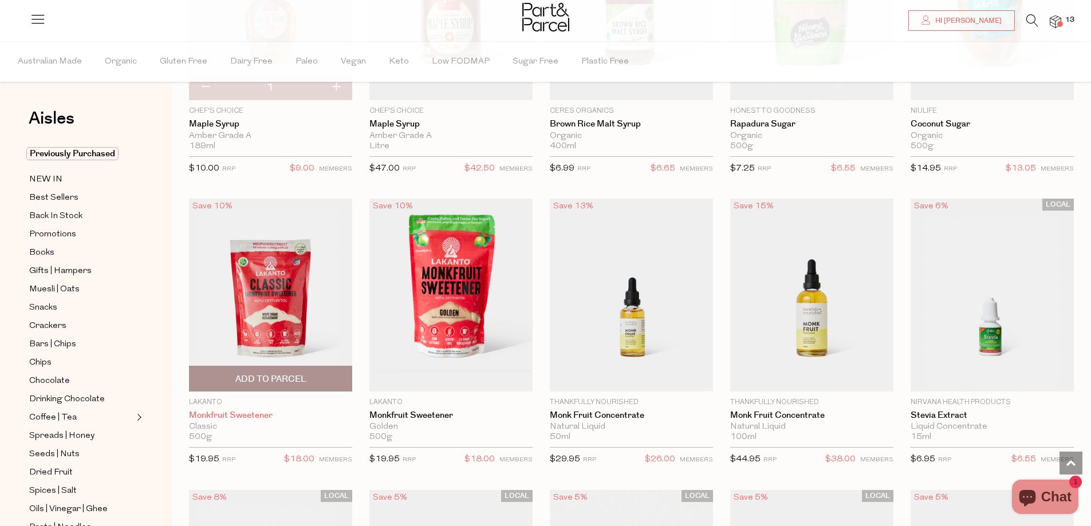
click at [237, 413] on link "Monkfruit Sweetener" at bounding box center [270, 416] width 163 height 10
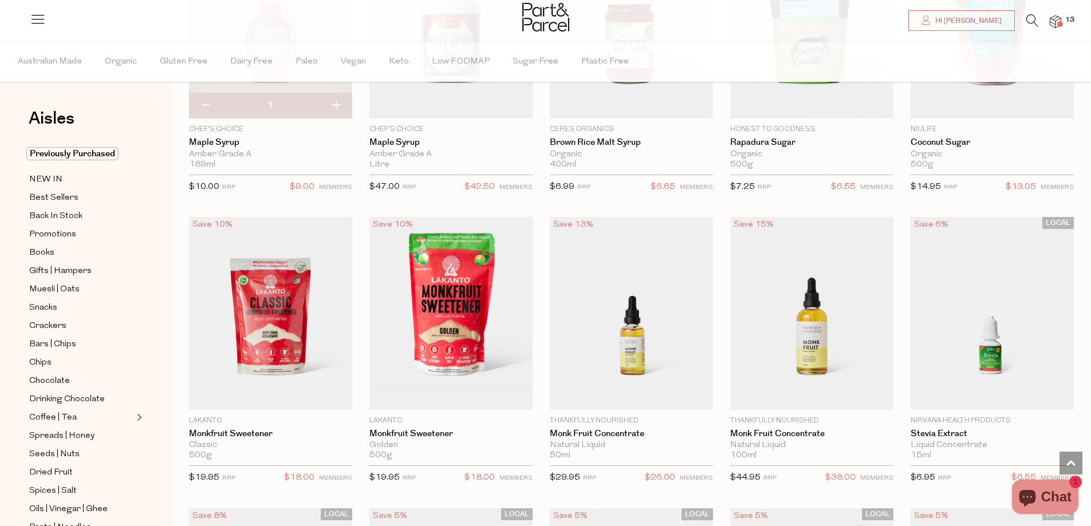
scroll to position [2274, 0]
click at [626, 391] on span "Notify Me" at bounding box center [631, 397] width 49 height 12
type input "Notify when available"
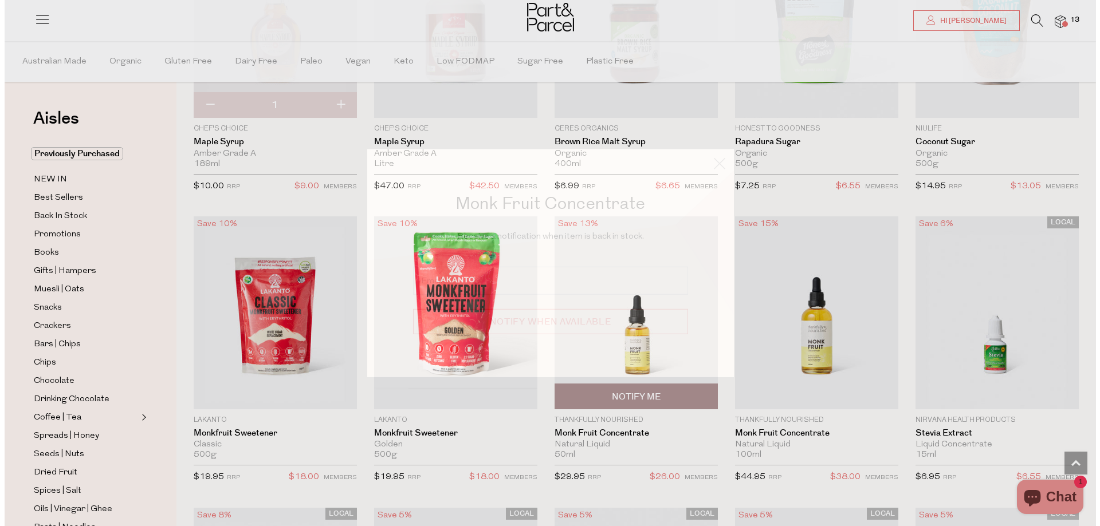
scroll to position [2288, 0]
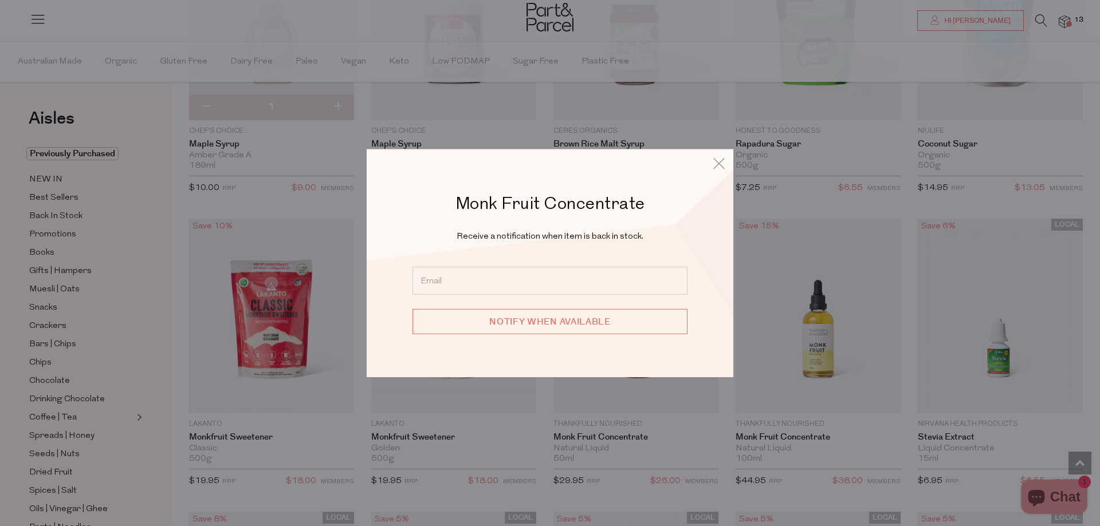
click at [505, 274] on input "email" at bounding box center [549, 281] width 275 height 28
click at [495, 278] on input "email" at bounding box center [549, 281] width 275 height 28
click at [474, 280] on input "email" at bounding box center [549, 281] width 275 height 28
click at [719, 162] on icon at bounding box center [718, 163] width 17 height 17
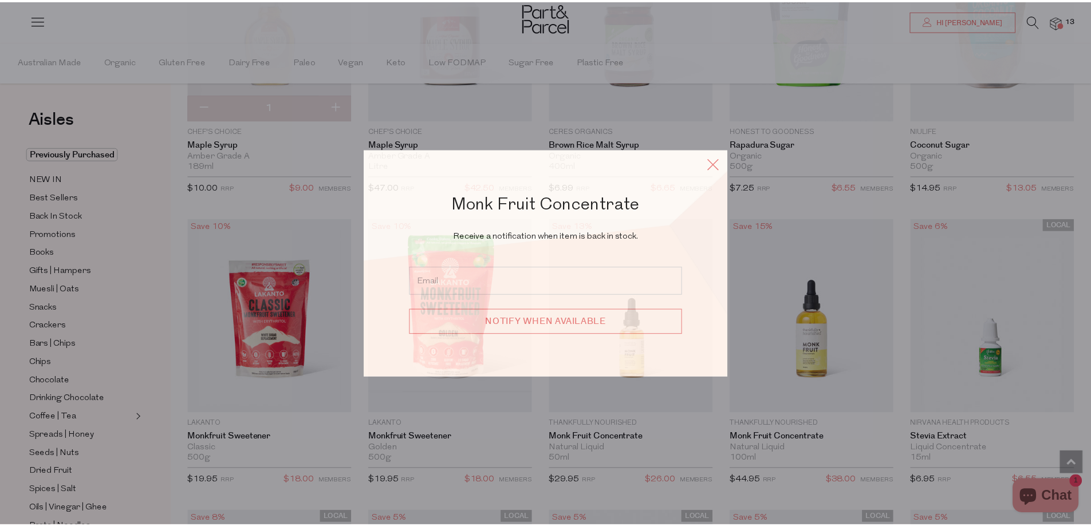
scroll to position [2274, 0]
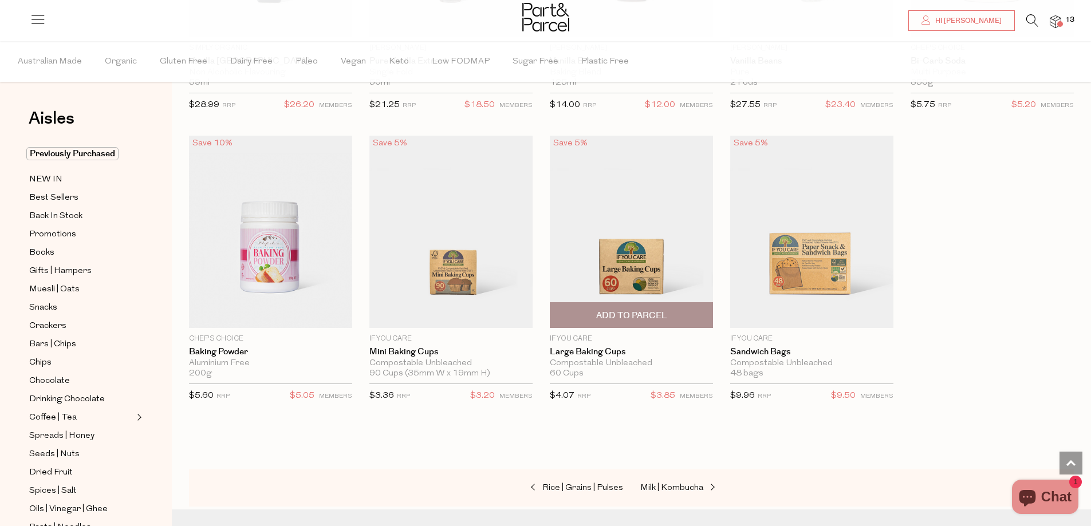
scroll to position [4679, 0]
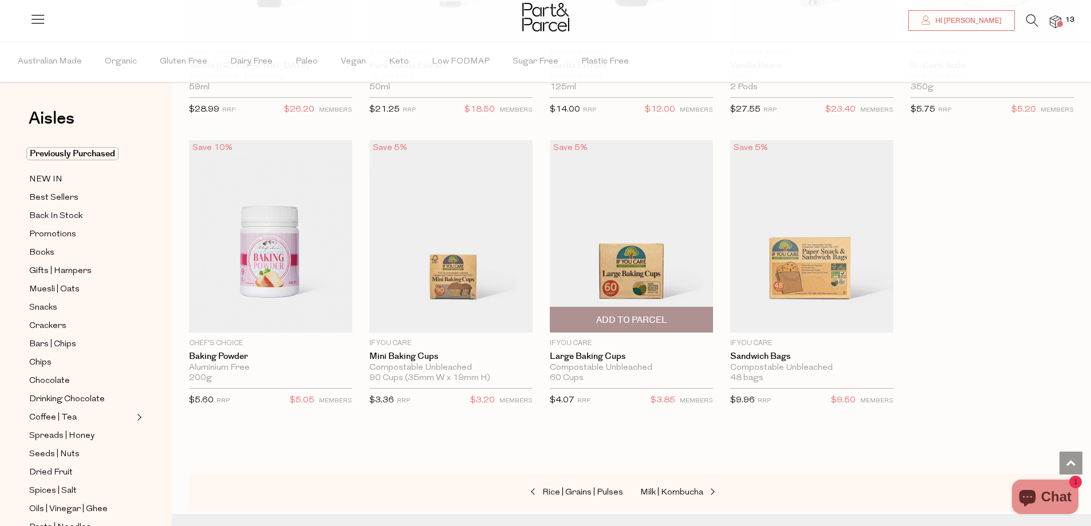
click at [631, 314] on span "Add To Parcel" at bounding box center [631, 320] width 71 height 12
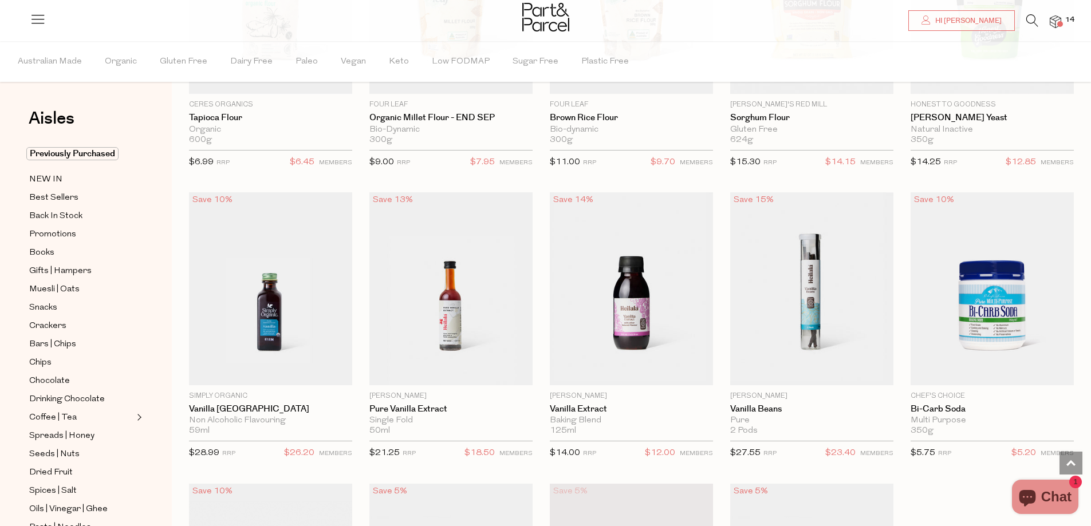
scroll to position [3992, 0]
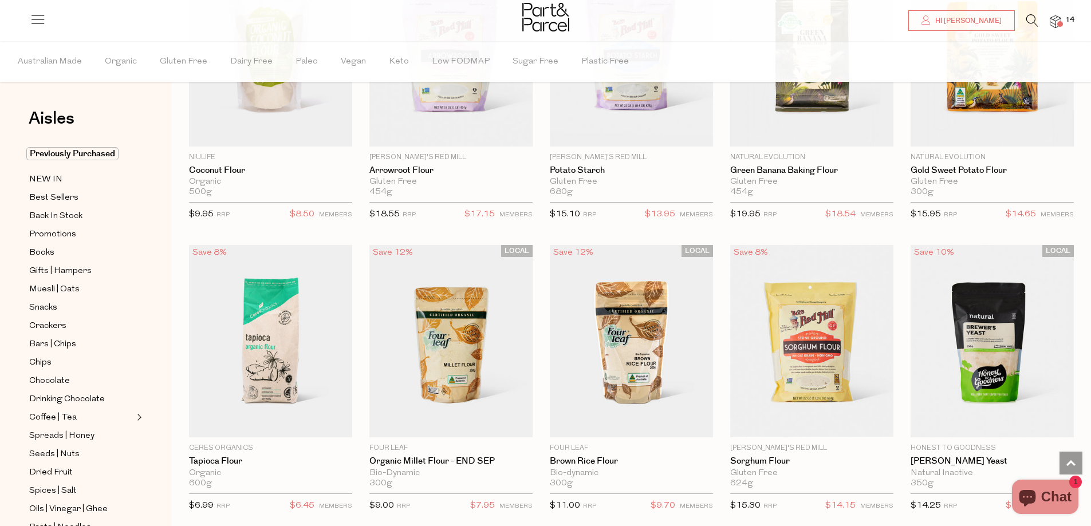
click at [1035, 22] on icon at bounding box center [1033, 20] width 12 height 13
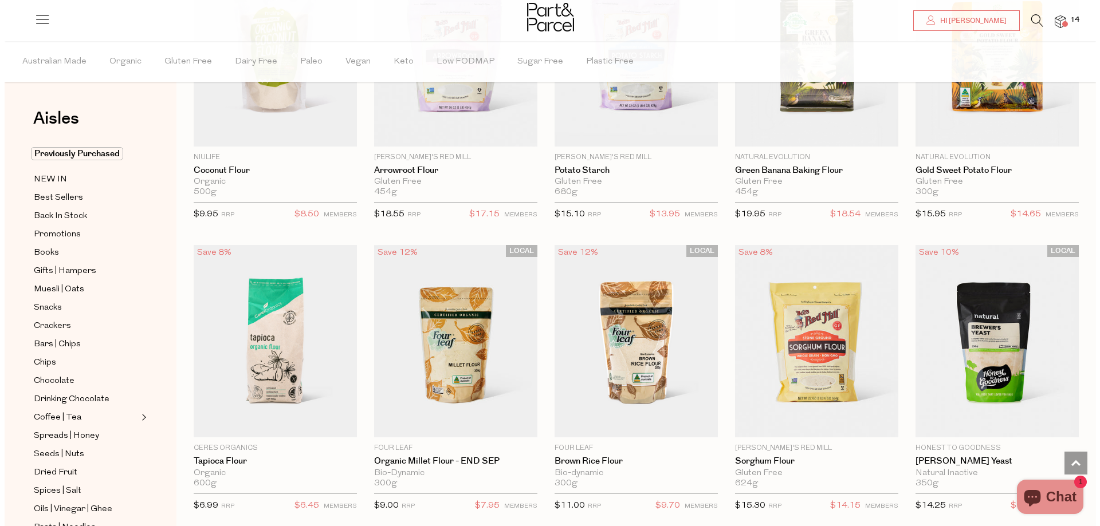
scroll to position [4018, 0]
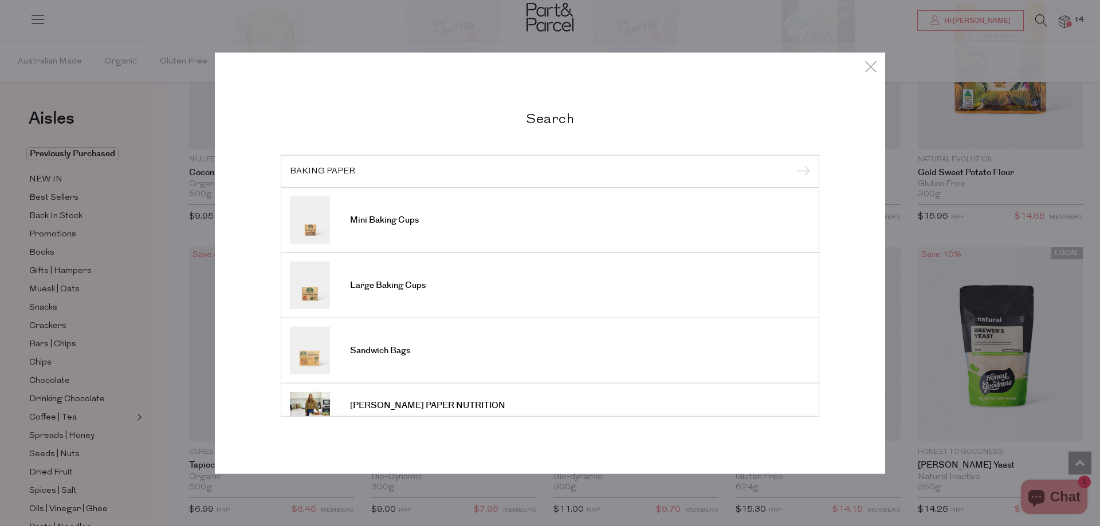
click at [862, 64] on div "Search BAKING PAPER Mini Baking Cups Large Baking Cups Sandwich Bags JACQUI BRO…" at bounding box center [550, 263] width 670 height 422
click at [868, 64] on icon at bounding box center [870, 66] width 17 height 17
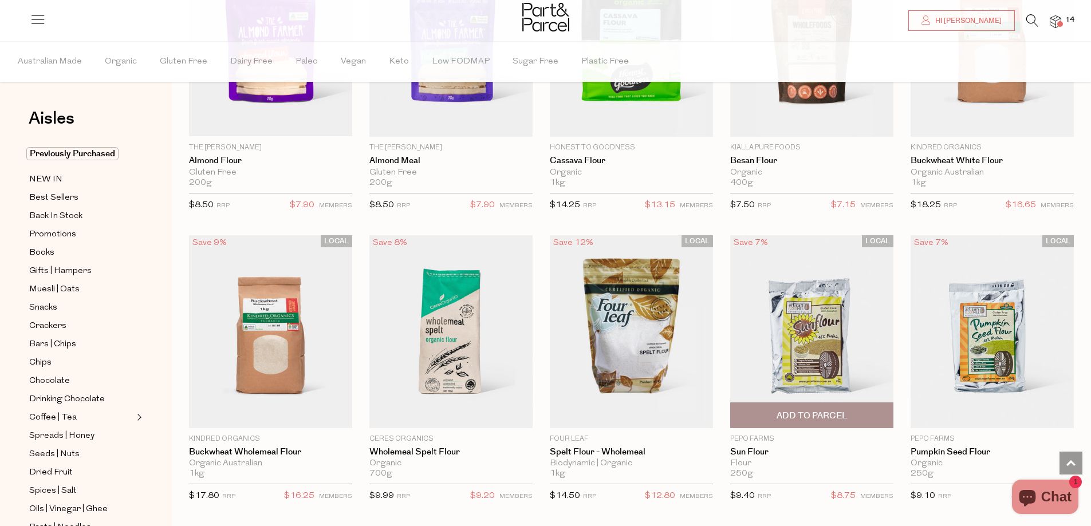
scroll to position [3477, 0]
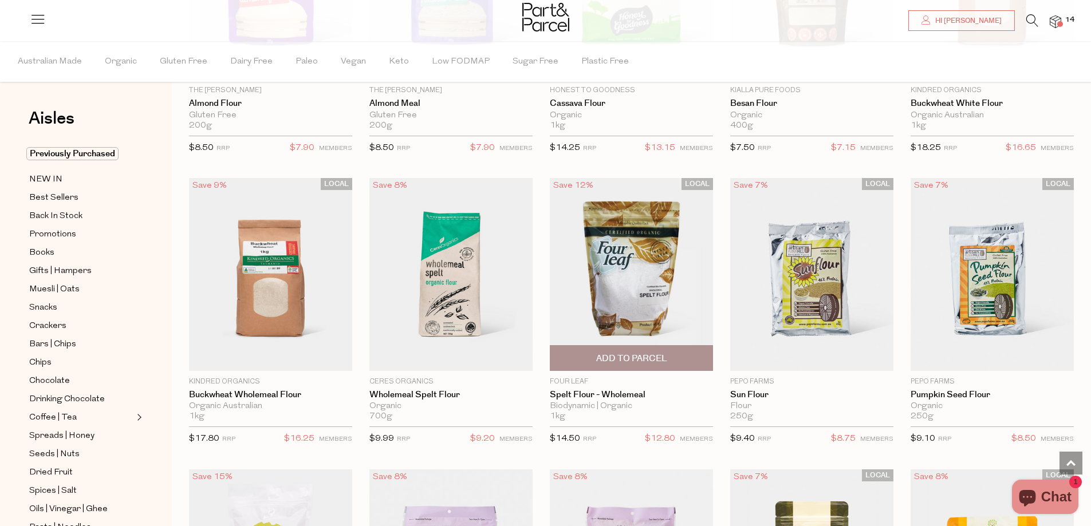
click at [642, 353] on span "Add To Parcel" at bounding box center [631, 359] width 71 height 12
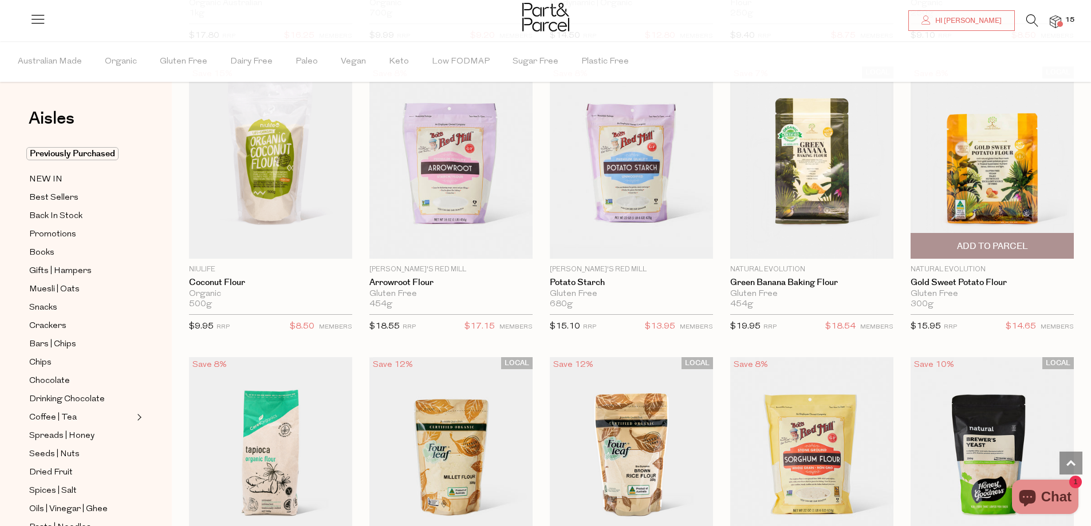
scroll to position [3935, 0]
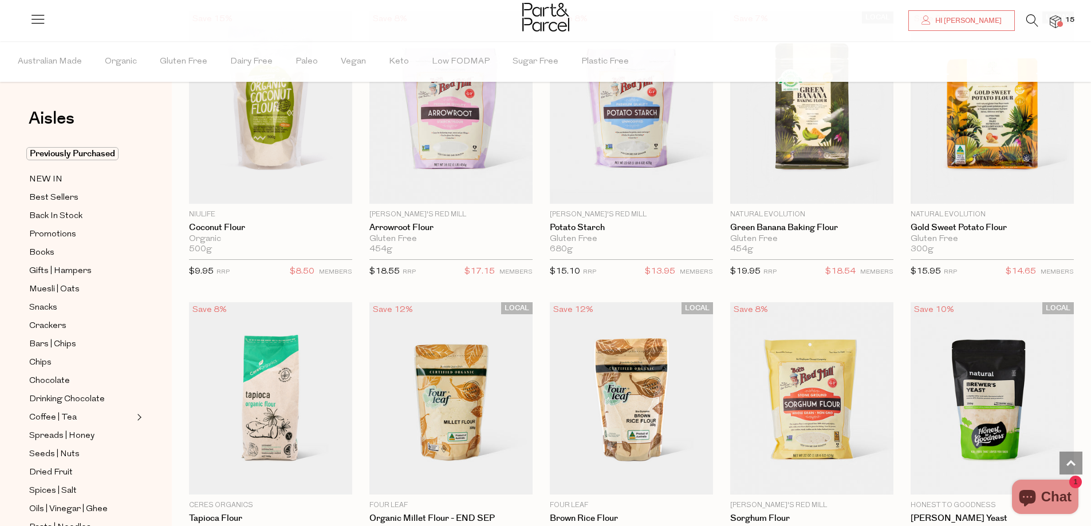
click at [1051, 22] on img at bounding box center [1055, 21] width 11 height 13
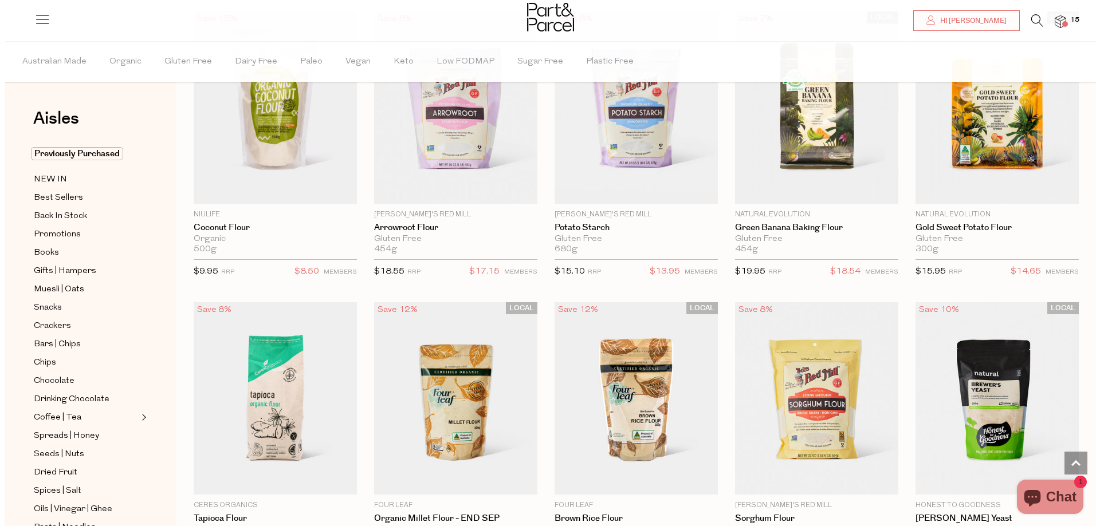
scroll to position [3961, 0]
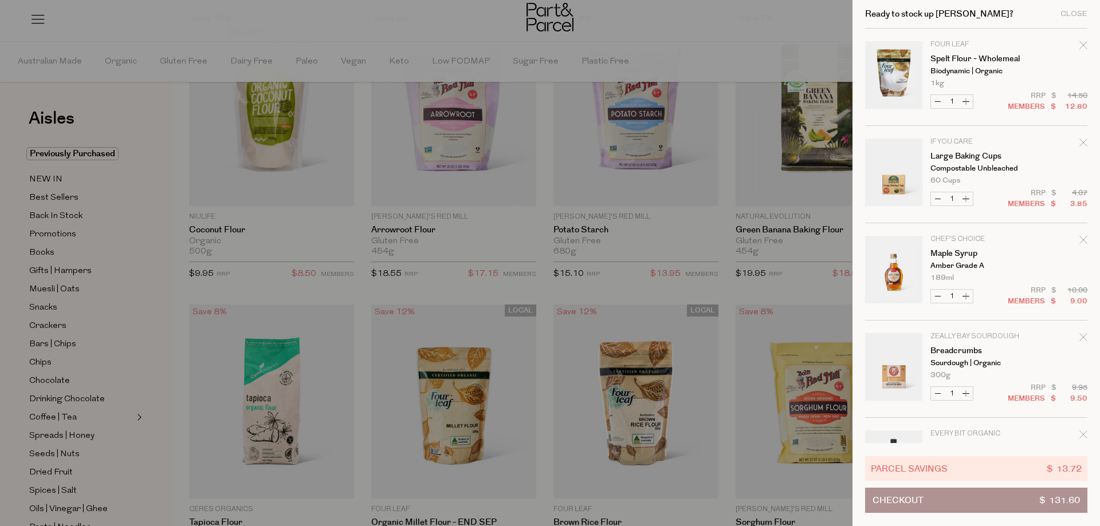
click at [151, 316] on div at bounding box center [550, 263] width 1100 height 526
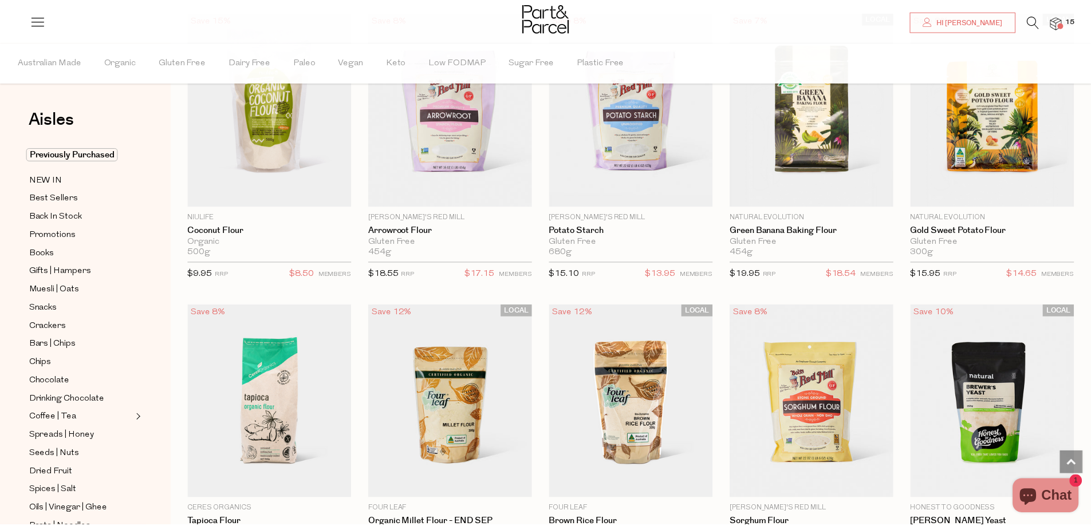
scroll to position [3566, 0]
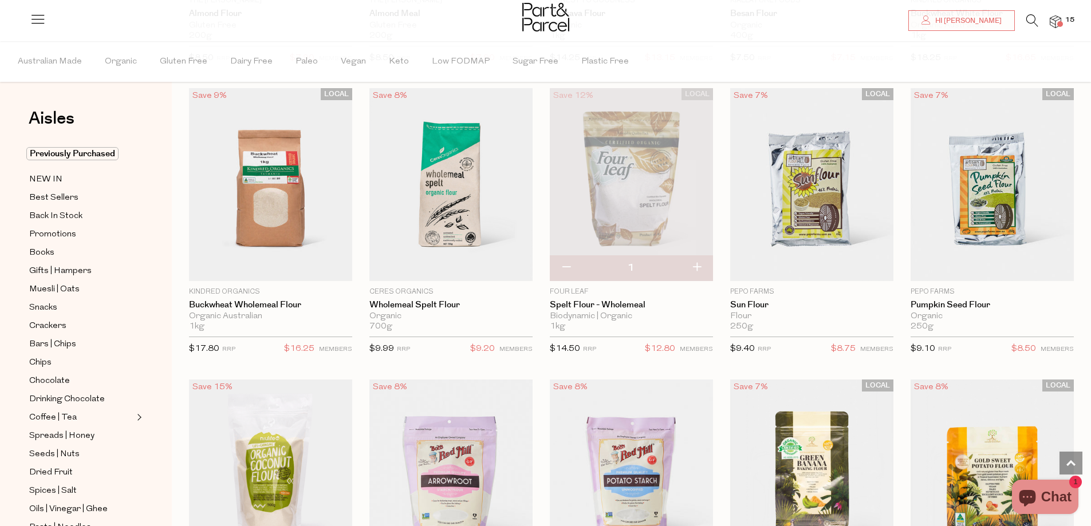
click at [1029, 17] on icon at bounding box center [1033, 20] width 12 height 13
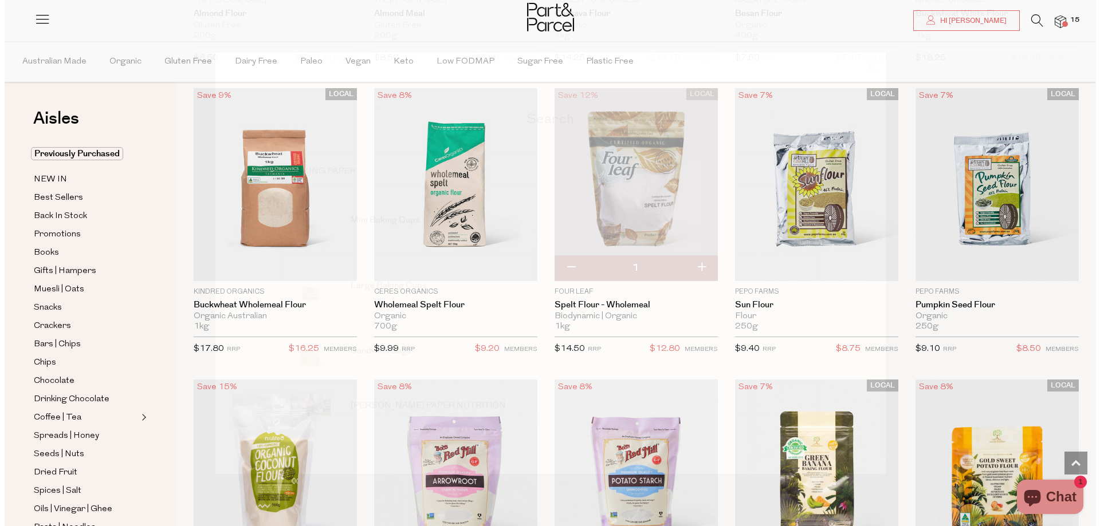
scroll to position [3591, 0]
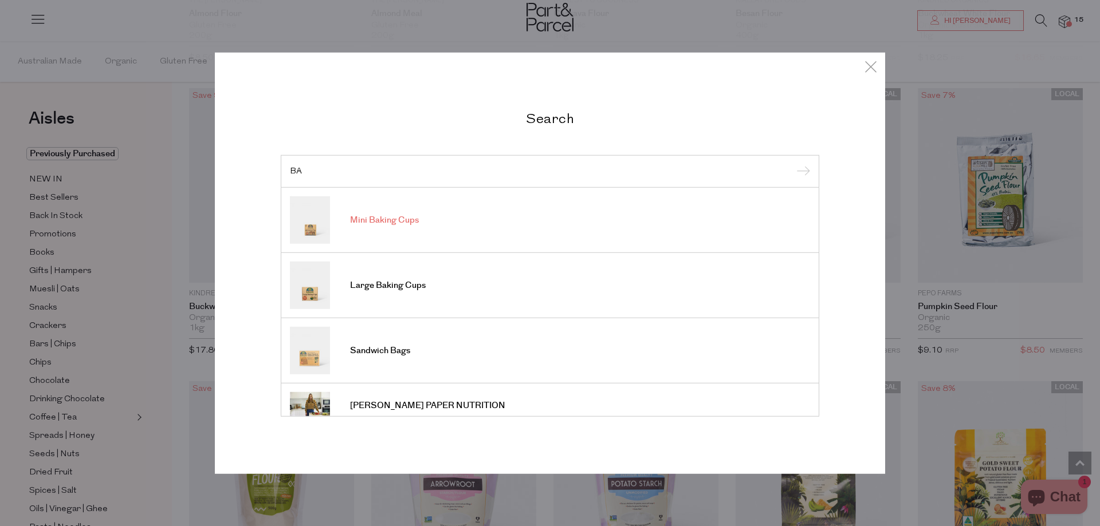
type input "B"
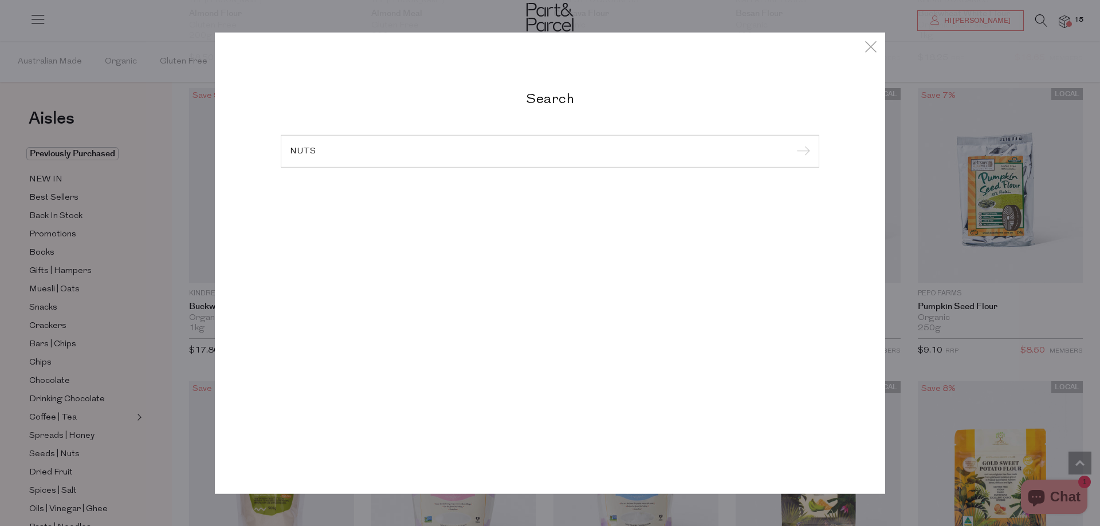
type input "NUTS"
click at [793, 143] on input "submit" at bounding box center [801, 151] width 17 height 17
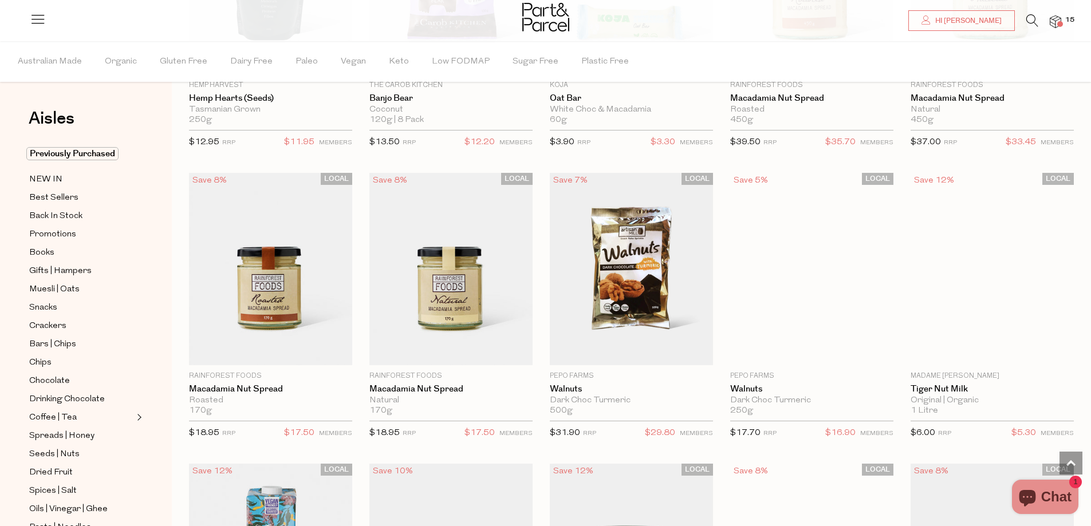
scroll to position [1547, 0]
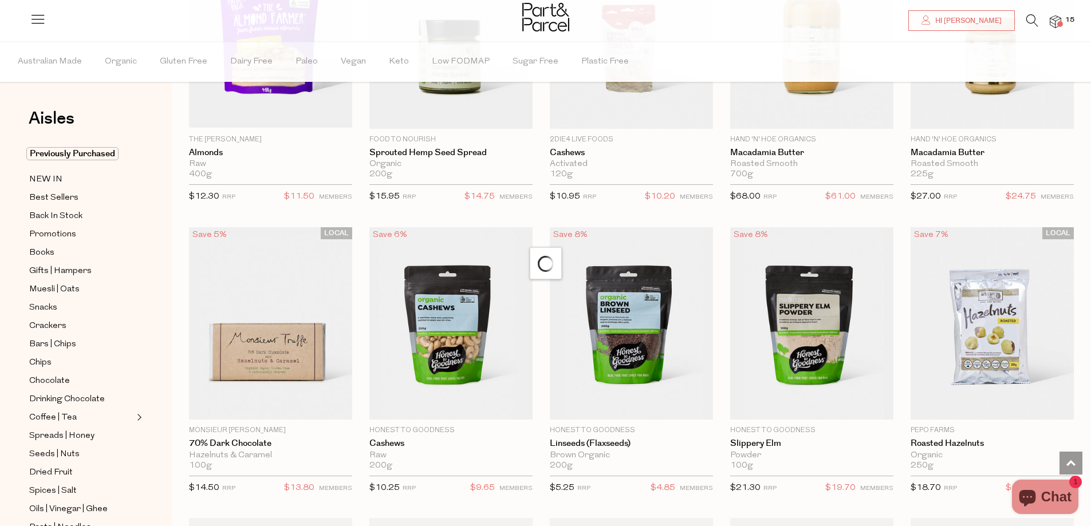
scroll to position [2635, 0]
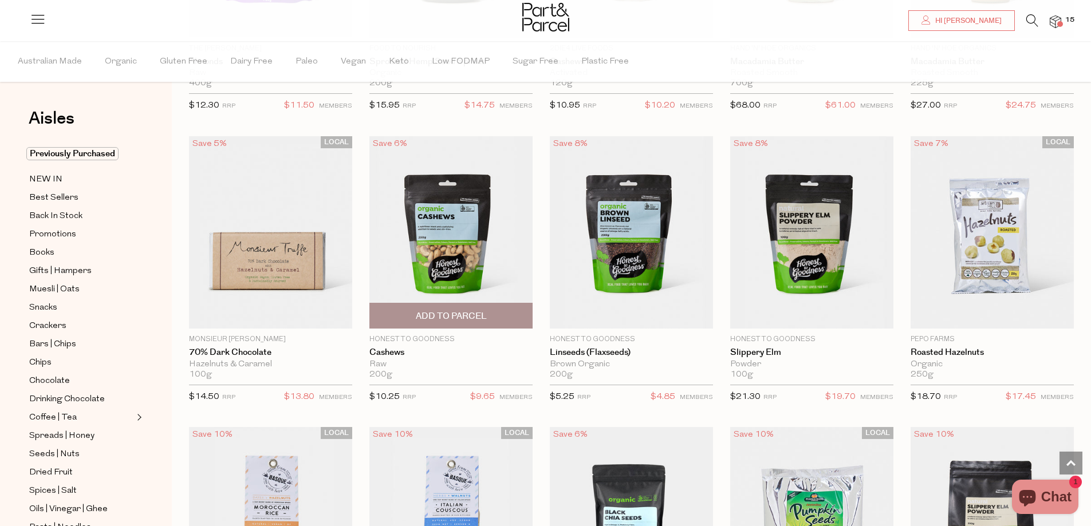
click at [496, 309] on span "Add To Parcel" at bounding box center [451, 316] width 156 height 25
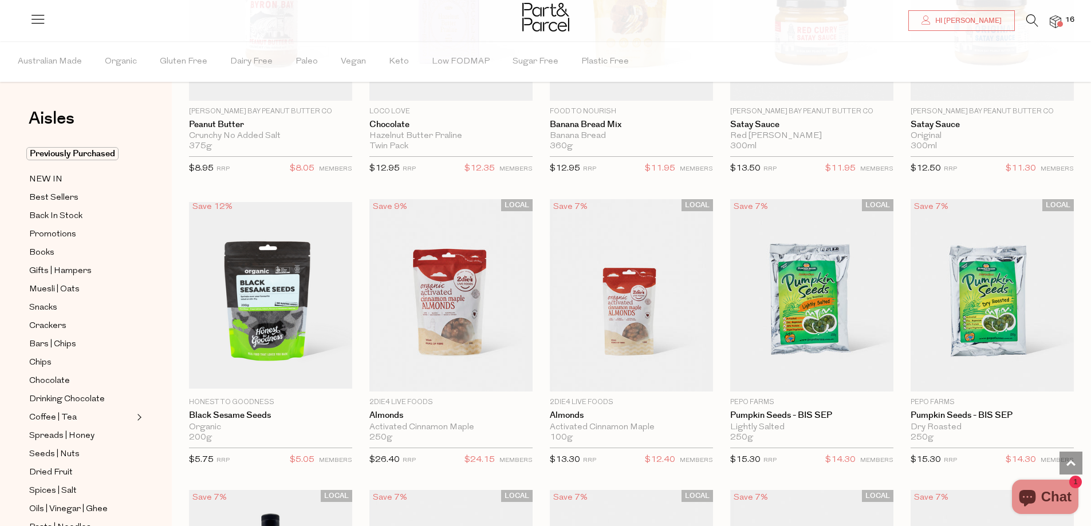
scroll to position [3723, 0]
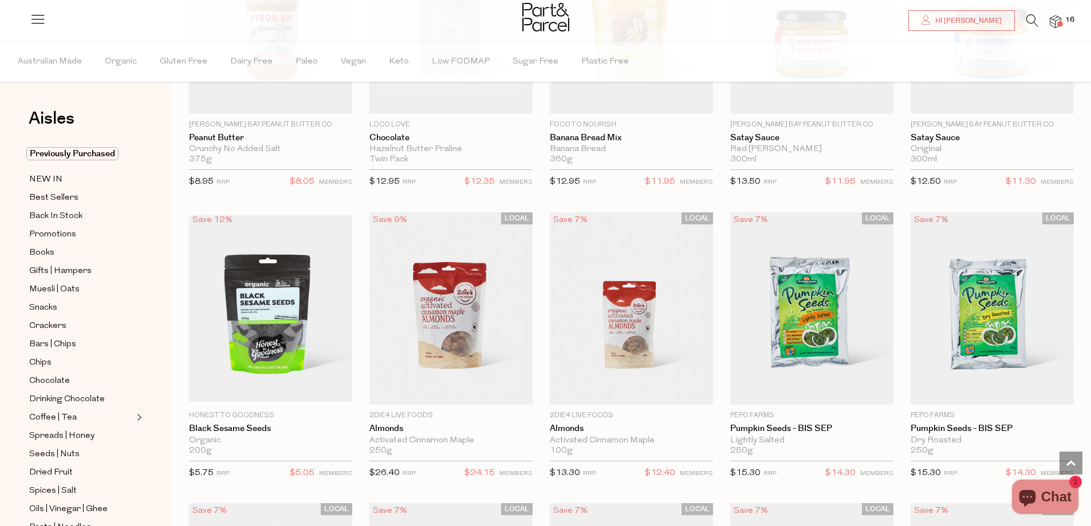
click at [1034, 18] on icon at bounding box center [1033, 20] width 12 height 13
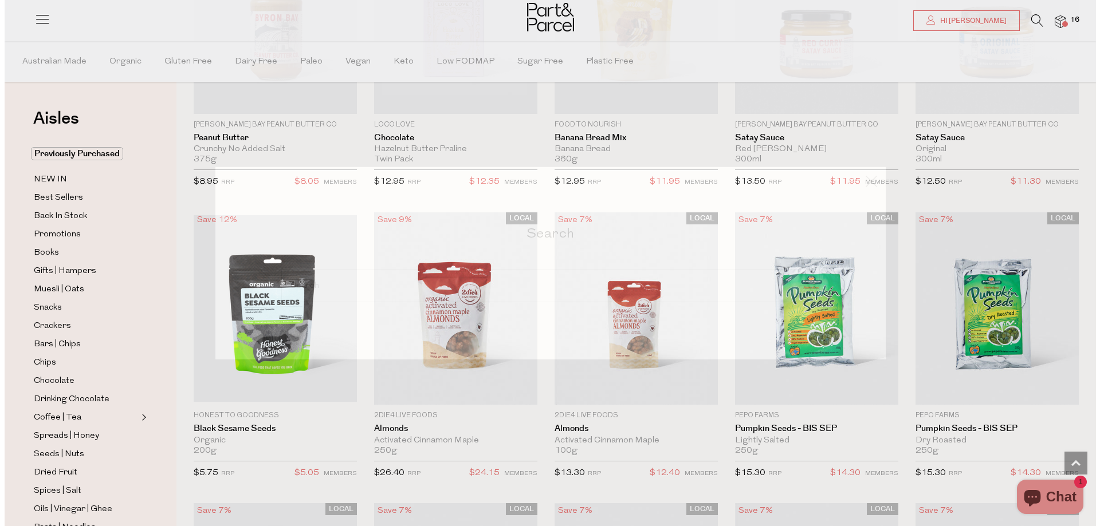
scroll to position [3747, 0]
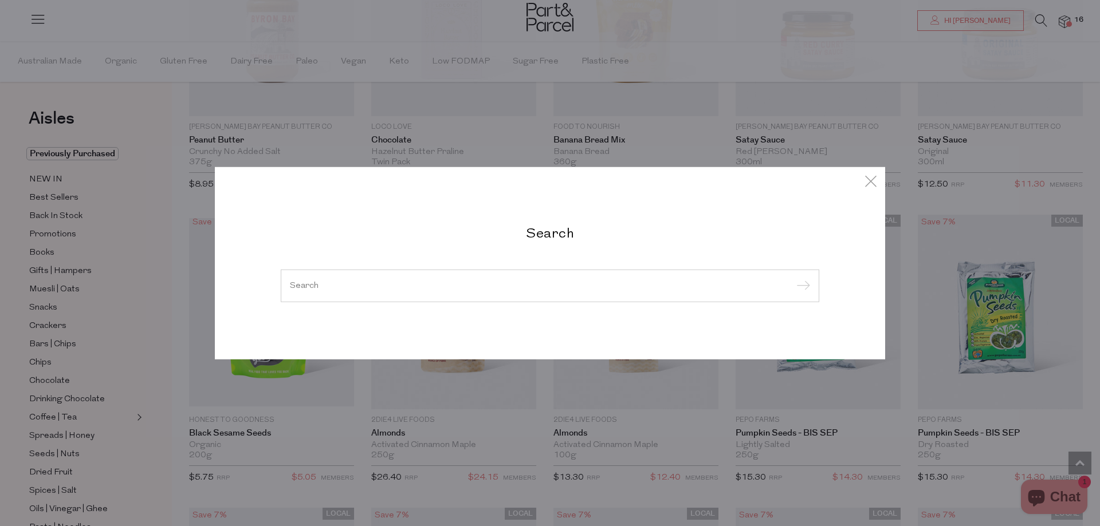
click at [530, 290] on input "search" at bounding box center [550, 285] width 520 height 9
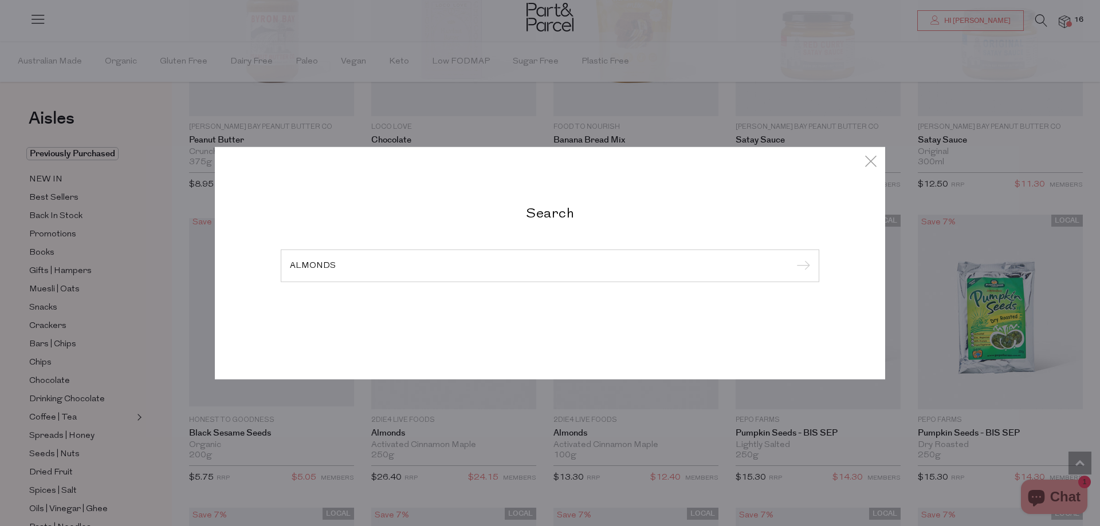
type input "ALMONDS"
click at [793, 258] on input "submit" at bounding box center [801, 266] width 17 height 17
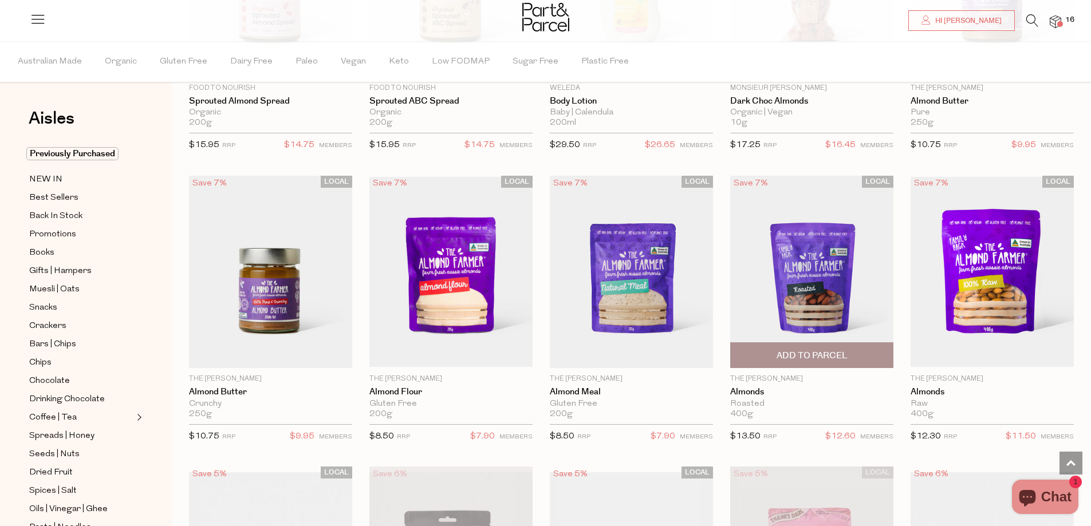
scroll to position [1776, 0]
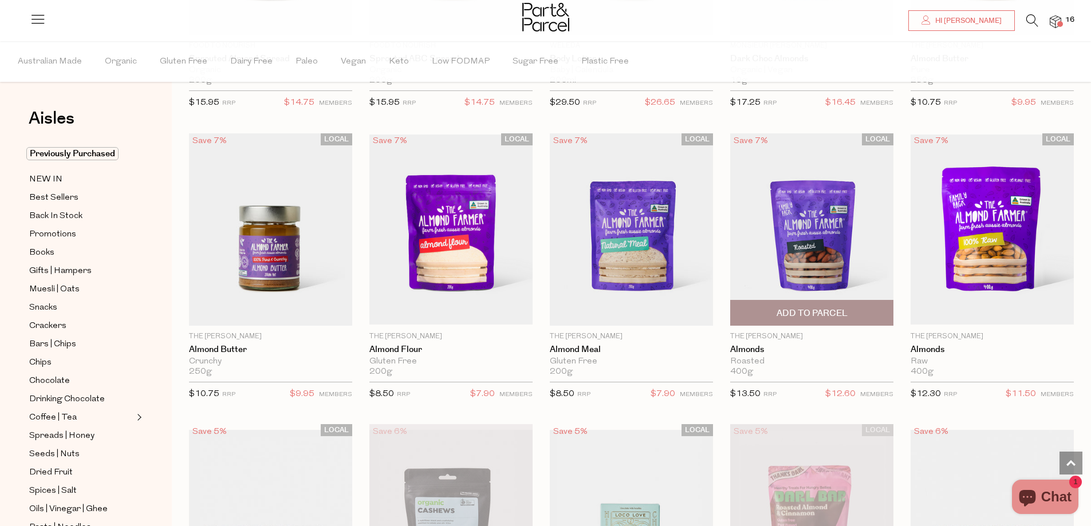
click at [817, 311] on span "Add To Parcel" at bounding box center [812, 314] width 71 height 12
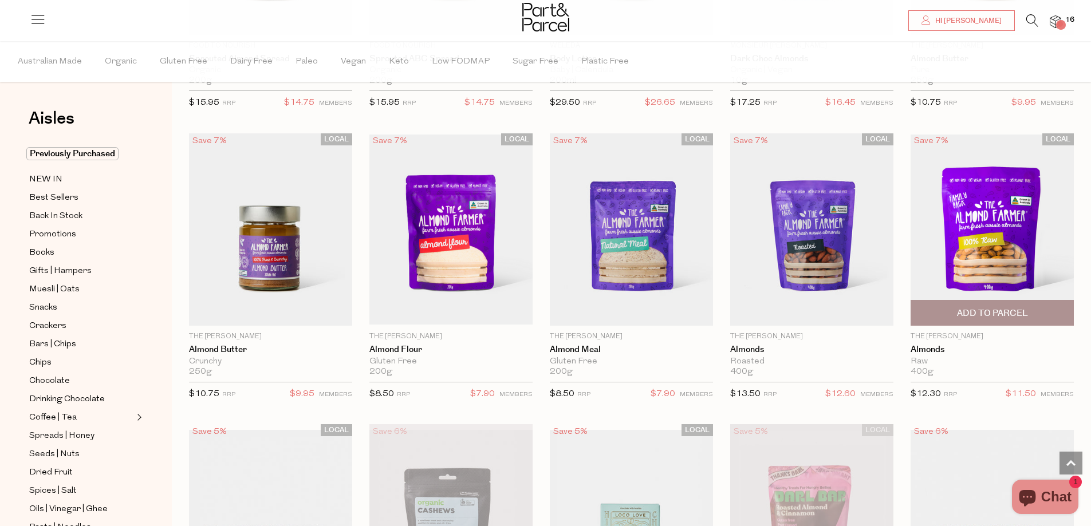
click at [1008, 308] on span "Add To Parcel" at bounding box center [992, 314] width 71 height 12
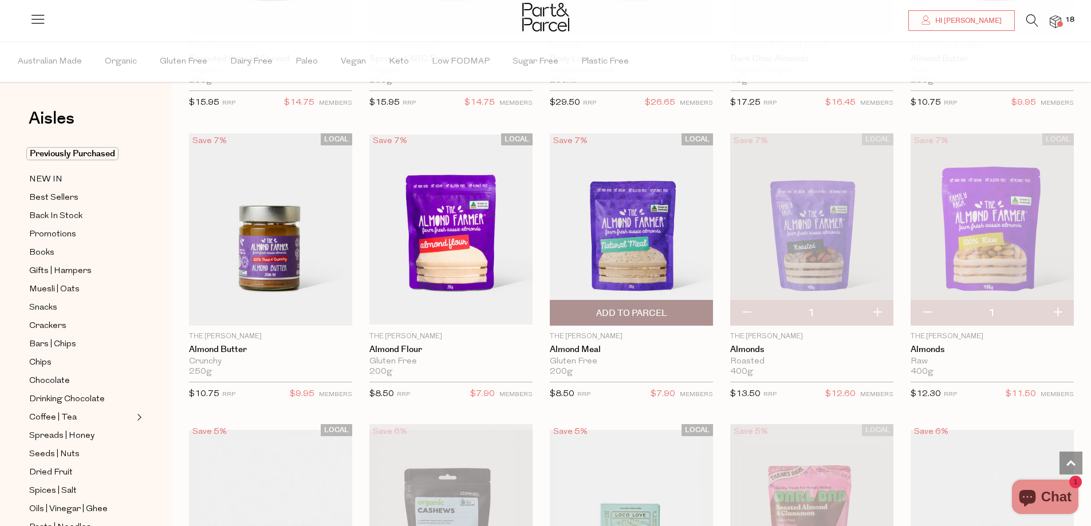
click at [619, 309] on span "Add To Parcel" at bounding box center [631, 314] width 71 height 12
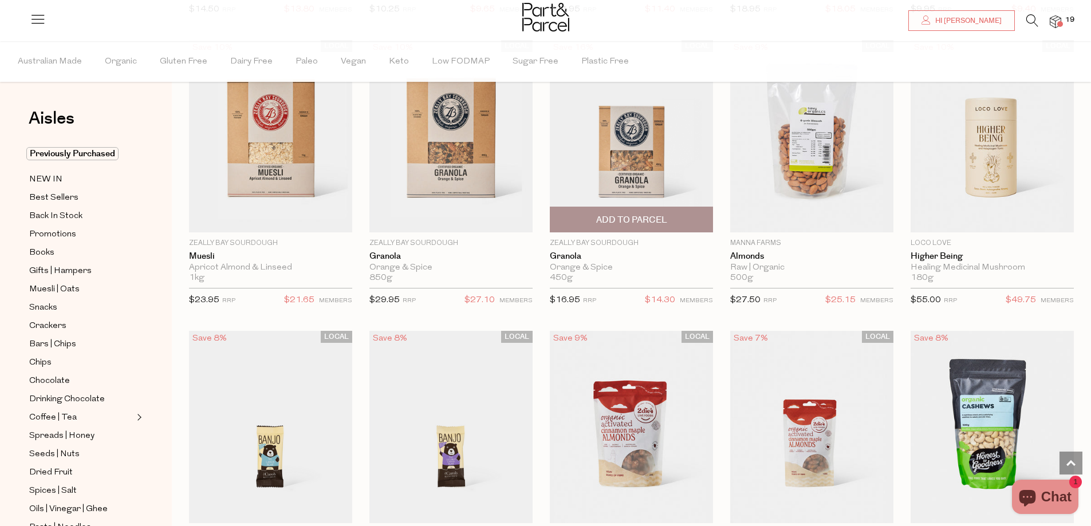
scroll to position [2578, 0]
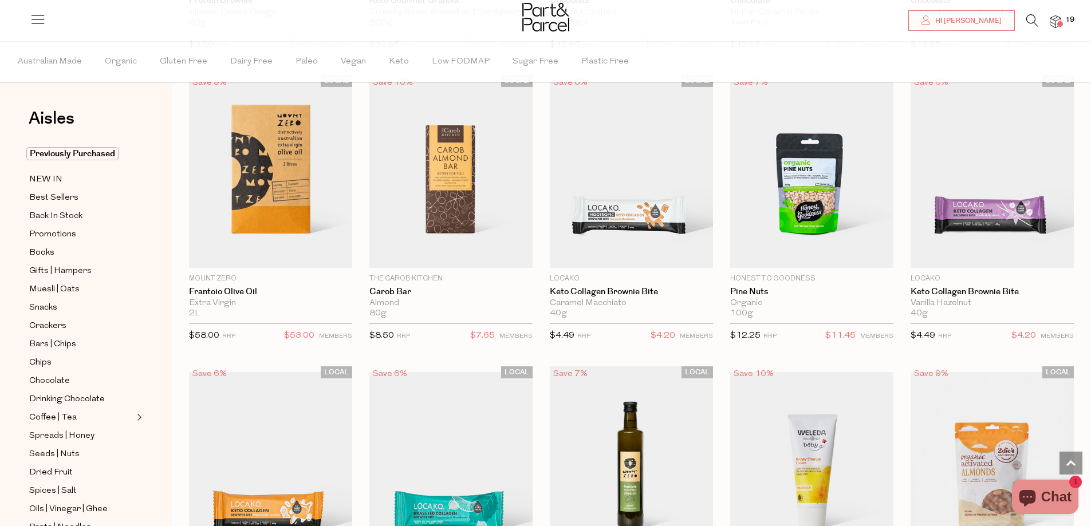
scroll to position [3437, 0]
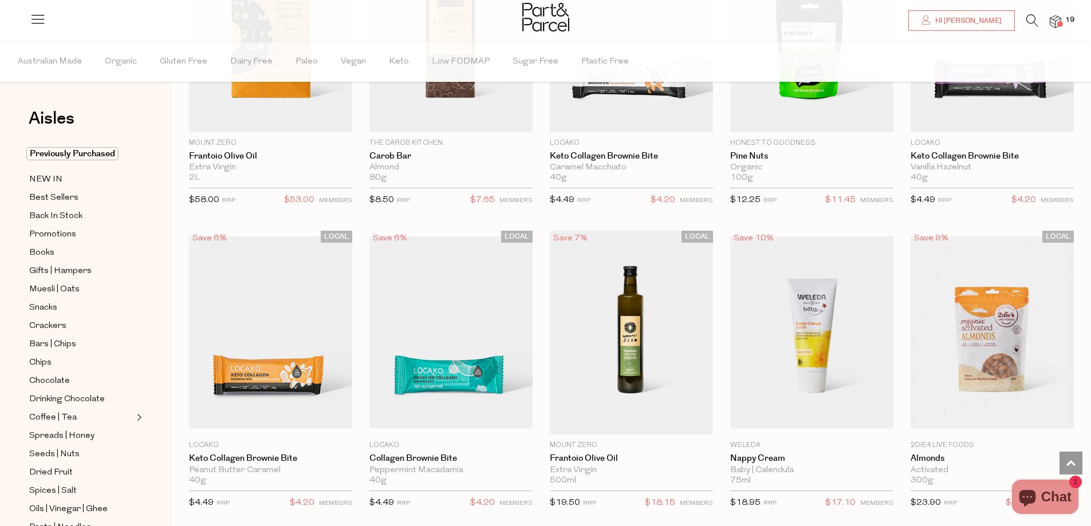
click at [1056, 21] on img at bounding box center [1055, 21] width 11 height 13
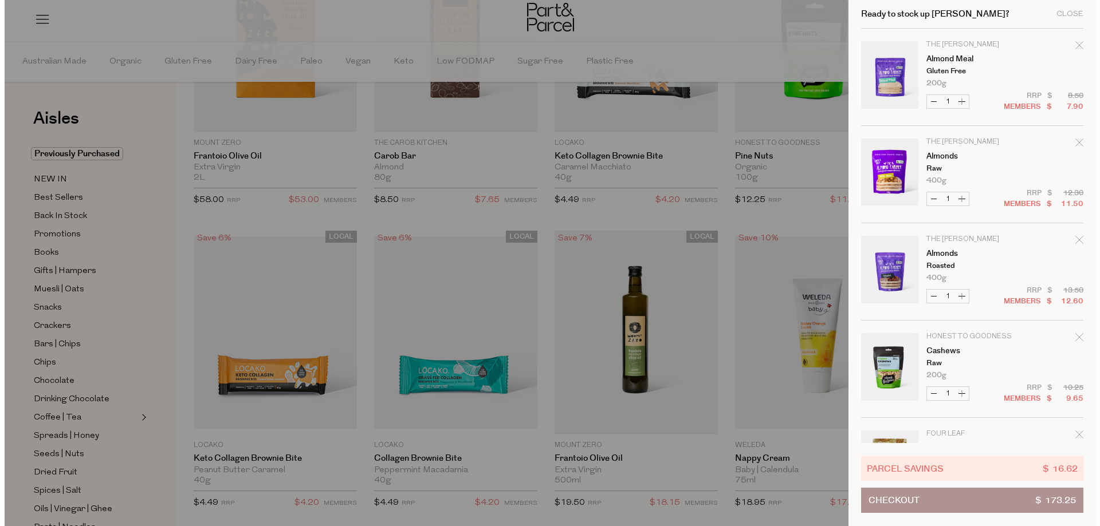
scroll to position [3460, 0]
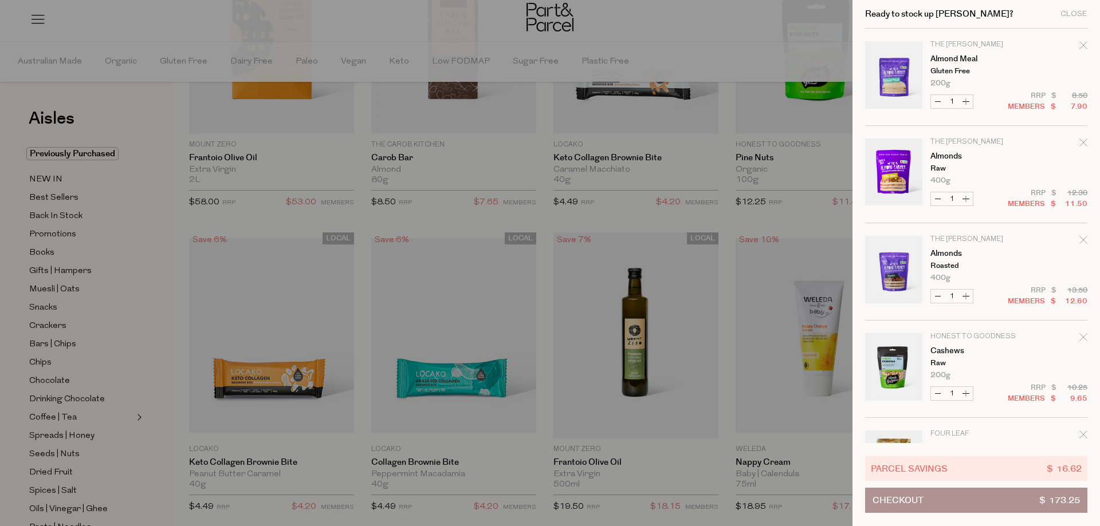
click at [953, 506] on button "Checkout $ 173.25" at bounding box center [976, 500] width 222 height 25
